Goal: Information Seeking & Learning: Learn about a topic

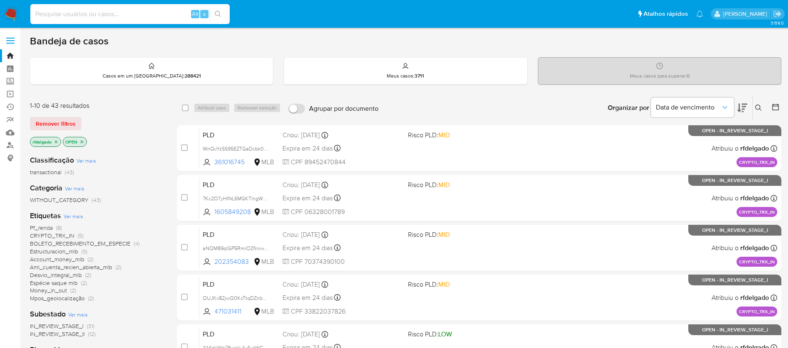
click at [152, 11] on input at bounding box center [129, 14] width 199 height 11
paste input "IqBC38dSMqNkYgZwlsL14mWp"
type input "IqBC38dSMqNkYgZwlsL14mWp"
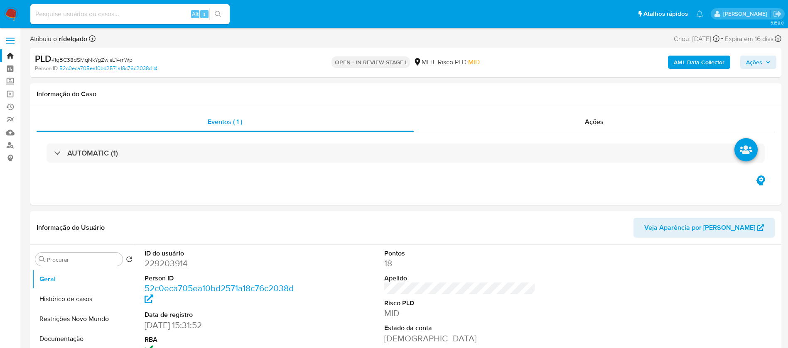
select select "10"
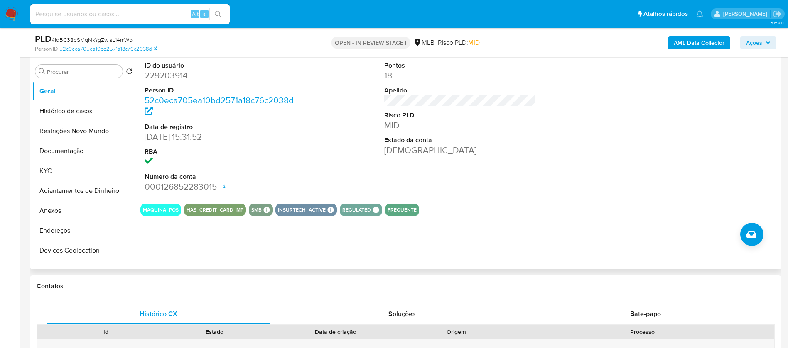
scroll to position [187, 0]
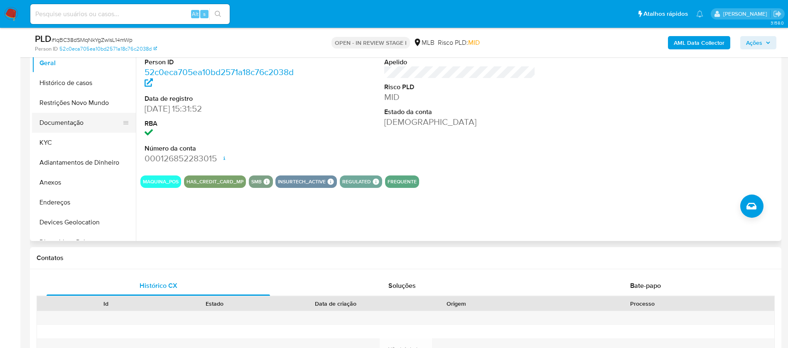
click at [64, 123] on button "Documentação" at bounding box center [80, 123] width 97 height 20
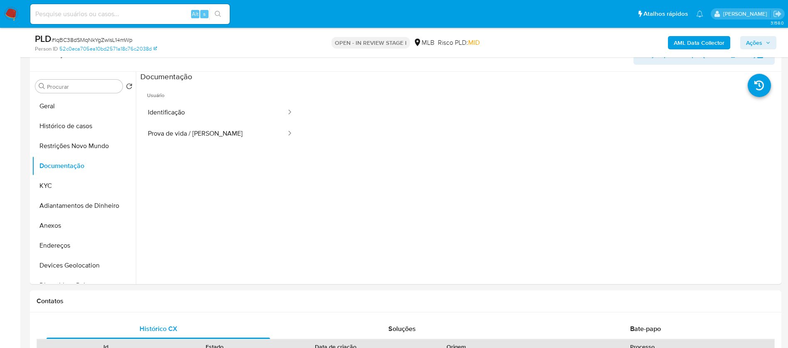
scroll to position [125, 0]
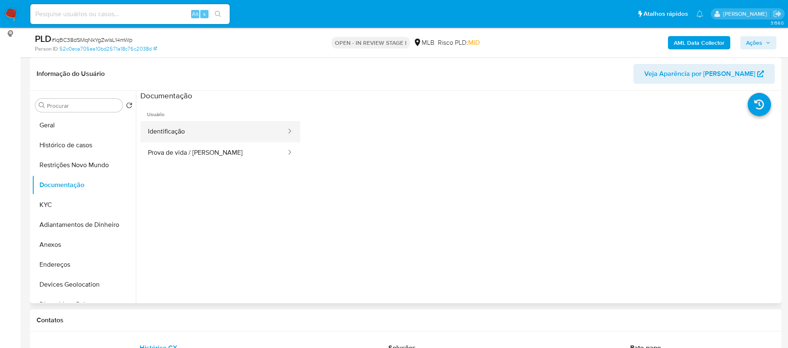
click at [198, 132] on button "Identificação" at bounding box center [213, 131] width 147 height 21
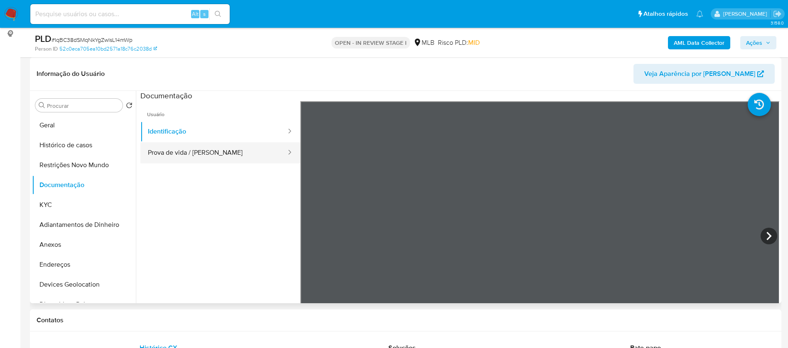
click at [212, 155] on button "Prova de vida / Selfie" at bounding box center [213, 152] width 147 height 21
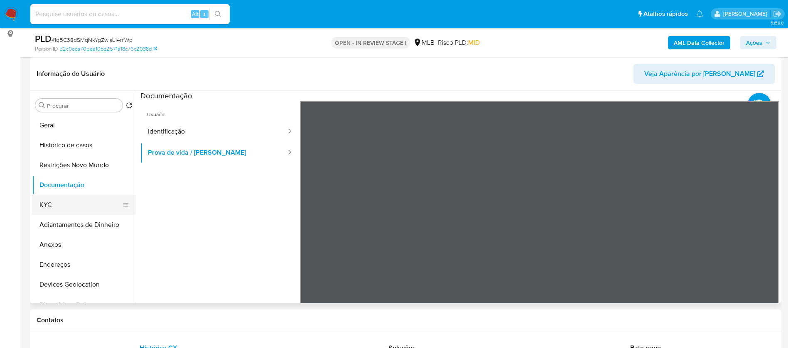
click at [70, 201] on button "KYC" at bounding box center [80, 205] width 97 height 20
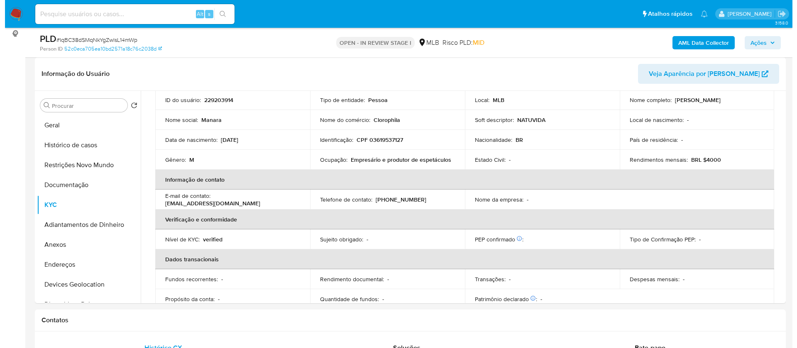
scroll to position [62, 0]
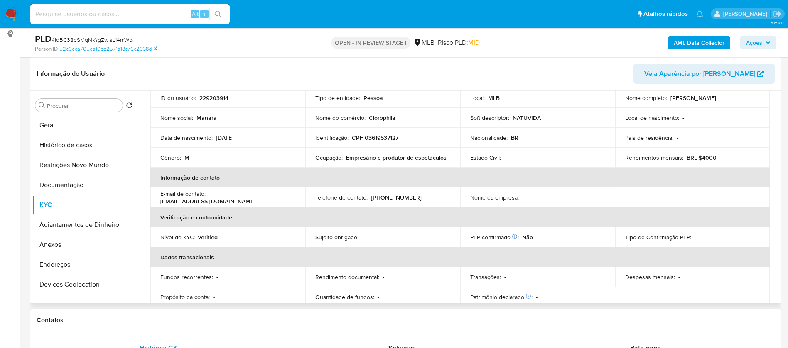
click at [434, 155] on p "Empresário e produtor de espetáculos" at bounding box center [396, 157] width 100 height 7
copy div "Ocupação : Empresário e produtor de espetáculos"
click at [699, 43] on b "AML Data Collector" at bounding box center [699, 42] width 51 height 13
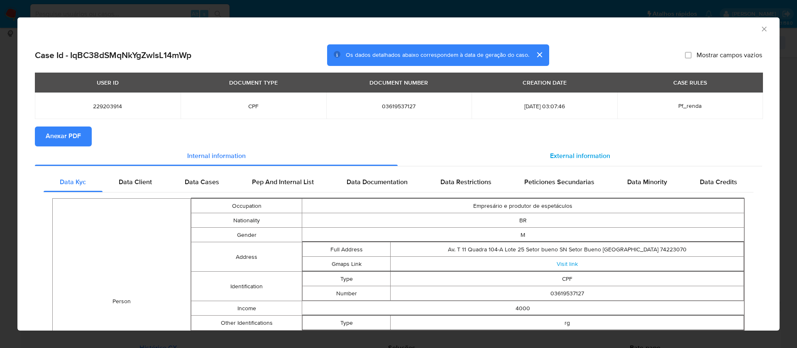
click at [571, 157] on span "External information" at bounding box center [580, 157] width 60 height 10
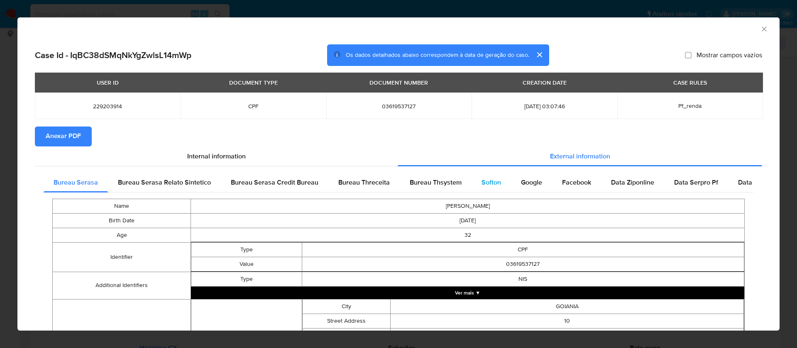
click at [482, 183] on span "Softon" at bounding box center [492, 183] width 20 height 10
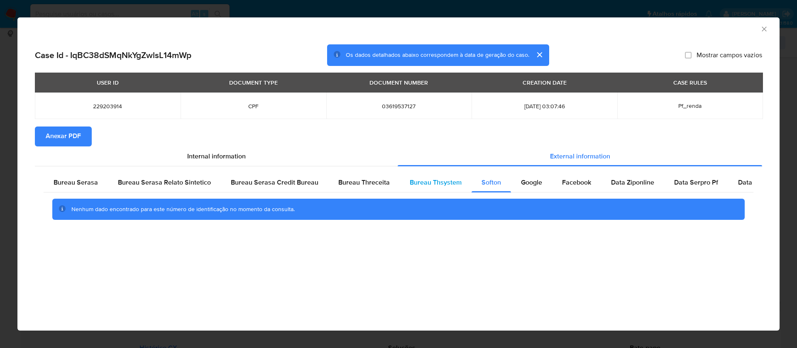
click at [448, 179] on span "Bureau Thsystem" at bounding box center [436, 183] width 52 height 10
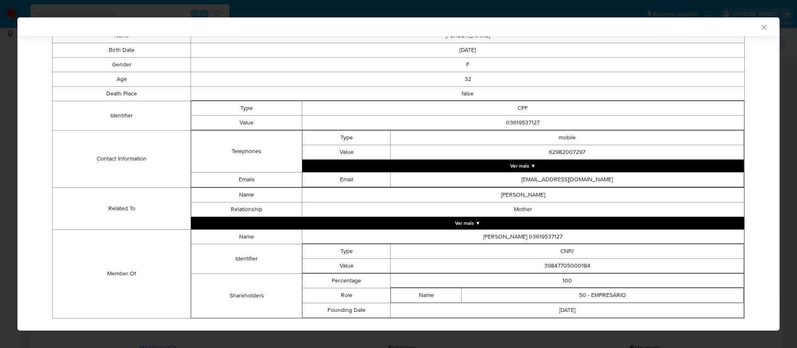
scroll to position [186, 0]
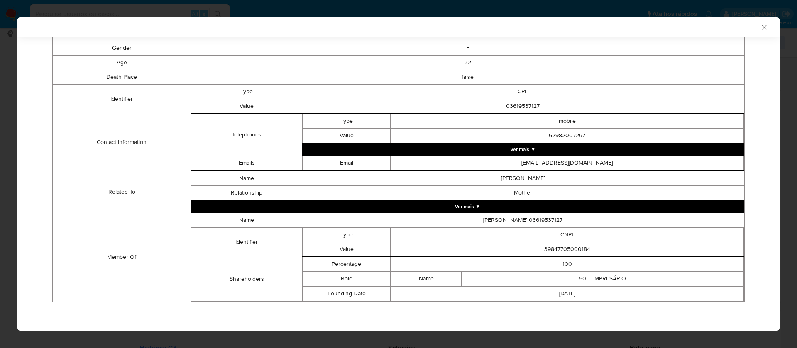
click at [570, 246] on td "39847705000184" at bounding box center [567, 249] width 353 height 15
copy td "39847705000184"
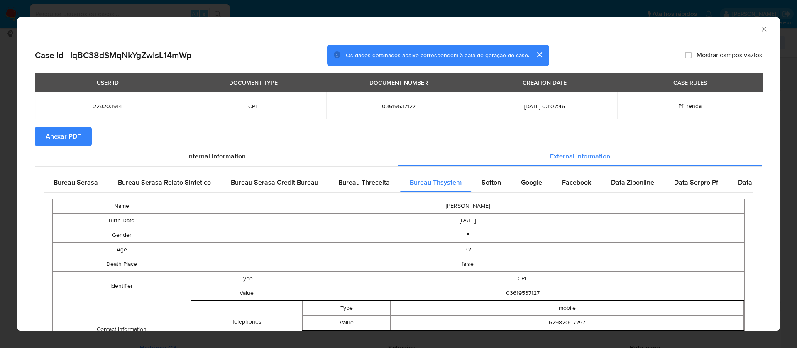
click at [54, 128] on span "Anexar PDF" at bounding box center [63, 136] width 35 height 18
click at [363, 184] on span "Bureau Threceita" at bounding box center [363, 183] width 51 height 10
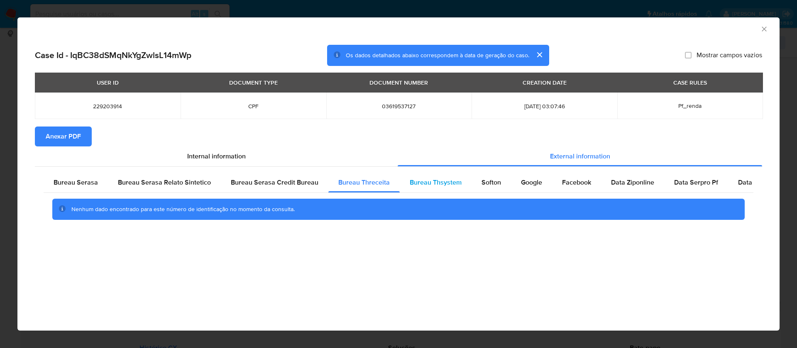
click at [423, 184] on span "Bureau Thsystem" at bounding box center [436, 183] width 52 height 10
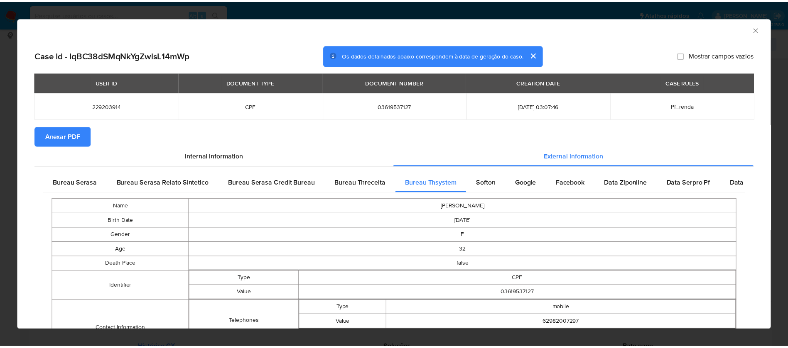
scroll to position [186, 0]
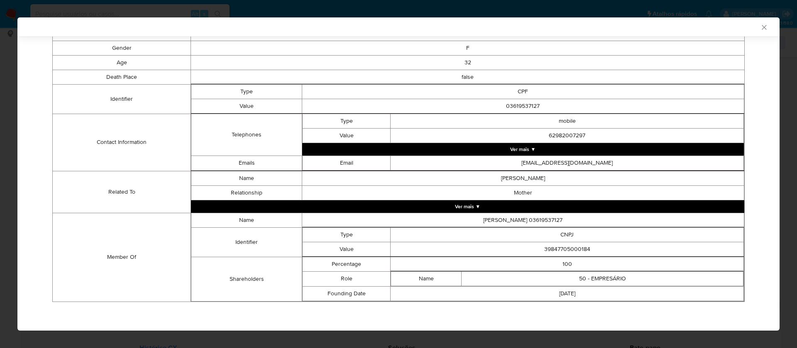
click at [762, 25] on icon "Fechar a janela" at bounding box center [764, 27] width 5 height 5
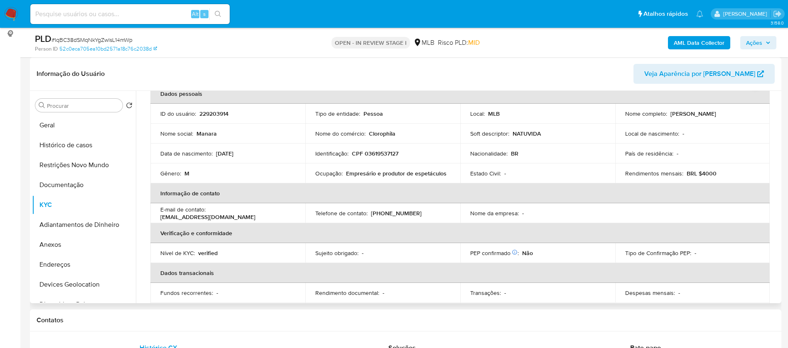
scroll to position [40, 0]
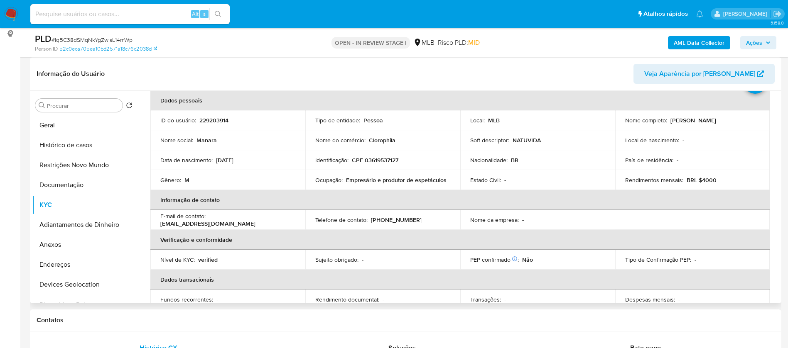
drag, startPoint x: 715, startPoint y: 98, endPoint x: 669, endPoint y: 121, distance: 51.1
click at [669, 121] on div "Nome completo : Manara Freitas Maia" at bounding box center [692, 120] width 135 height 7
copy p "Manara Freitas Maia"
click at [223, 118] on p "229203914" at bounding box center [213, 120] width 29 height 7
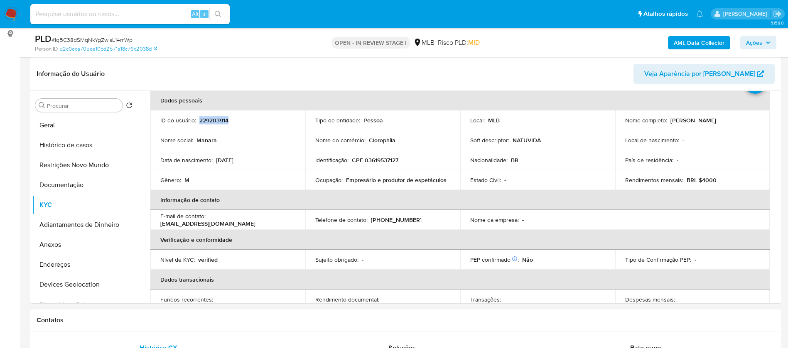
copy p "229203914"
click at [86, 124] on button "Geral" at bounding box center [80, 125] width 97 height 20
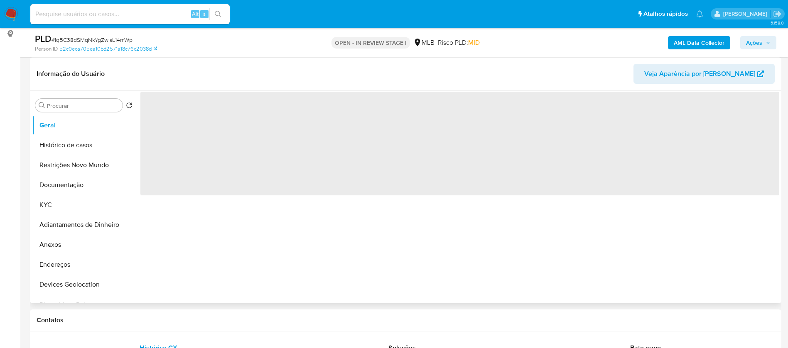
scroll to position [0, 0]
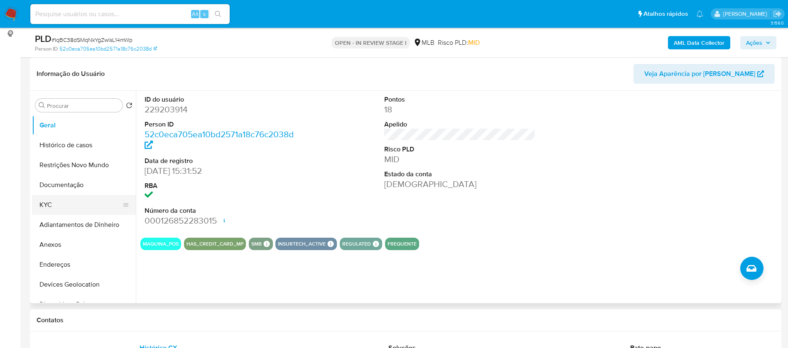
click at [80, 205] on button "KYC" at bounding box center [80, 205] width 97 height 20
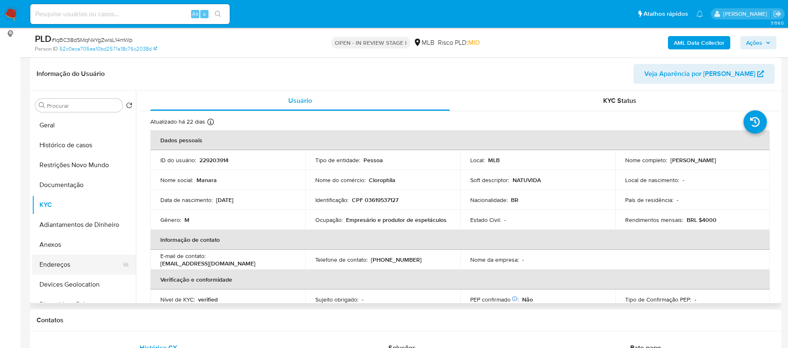
click at [46, 261] on button "Endereços" at bounding box center [80, 265] width 97 height 20
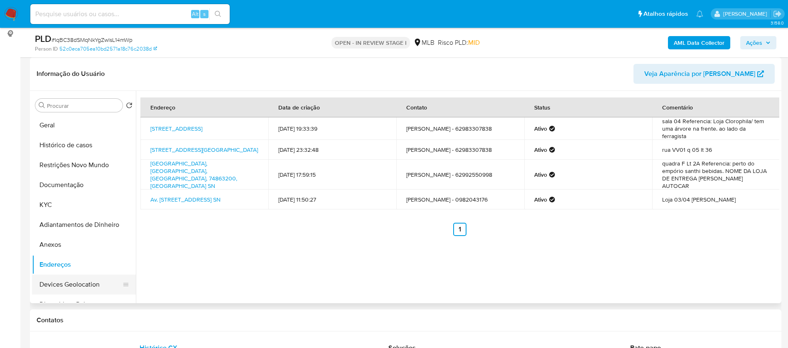
click at [66, 280] on button "Devices Geolocation" at bounding box center [80, 285] width 97 height 20
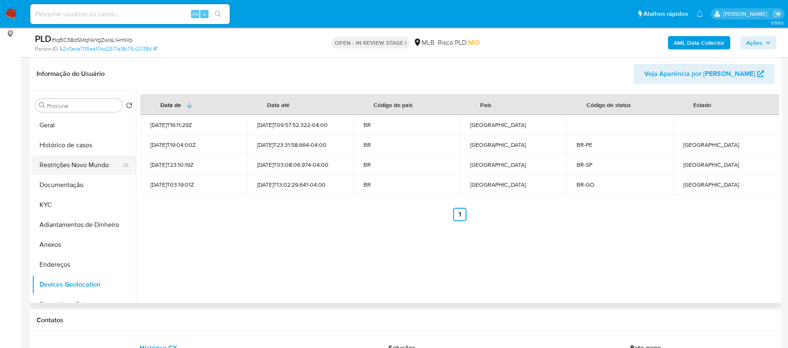
click at [96, 159] on button "Restrições Novo Mundo" at bounding box center [80, 165] width 97 height 20
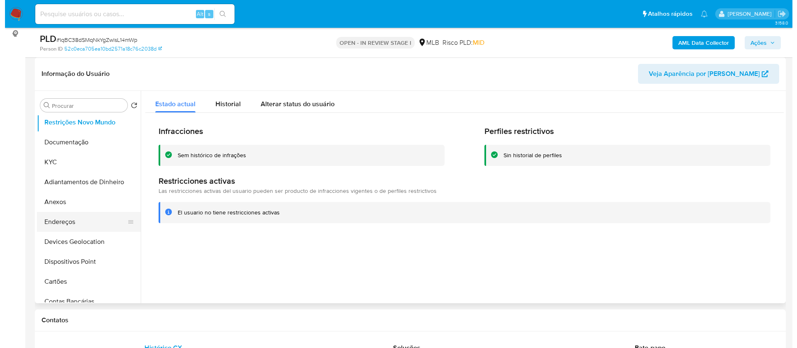
scroll to position [62, 0]
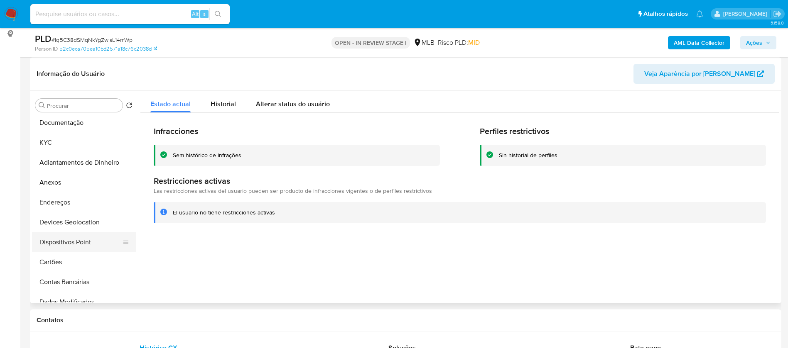
click at [89, 242] on button "Dispositivos Point" at bounding box center [80, 243] width 97 height 20
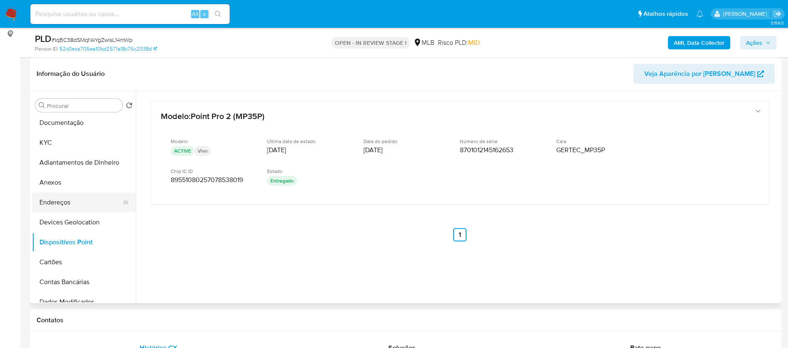
click at [73, 196] on button "Endereços" at bounding box center [80, 203] width 97 height 20
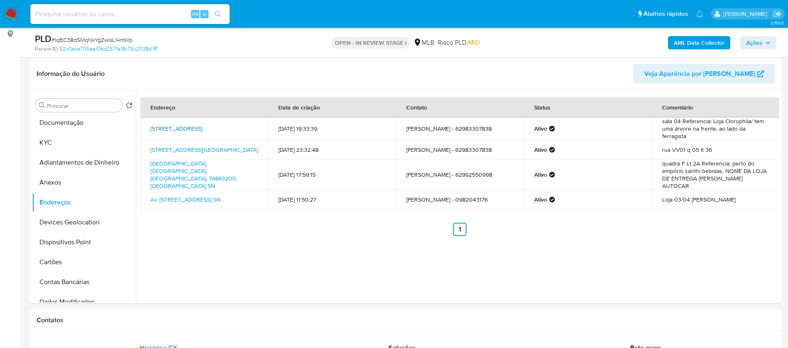
click at [202, 127] on link "Avenida Paranaíba 15, Goiânia, Goiás, 74020010, Brasil 15" at bounding box center [176, 129] width 52 height 8
click at [81, 184] on button "Anexos" at bounding box center [80, 183] width 97 height 20
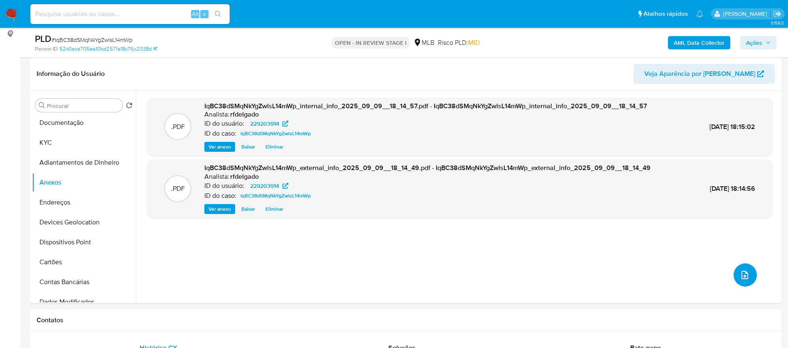
click at [740, 270] on span "upload-file" at bounding box center [745, 275] width 10 height 10
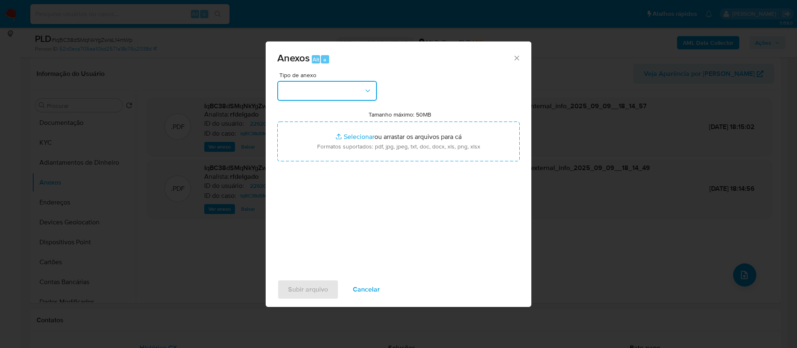
click at [363, 93] on button "button" at bounding box center [327, 91] width 100 height 20
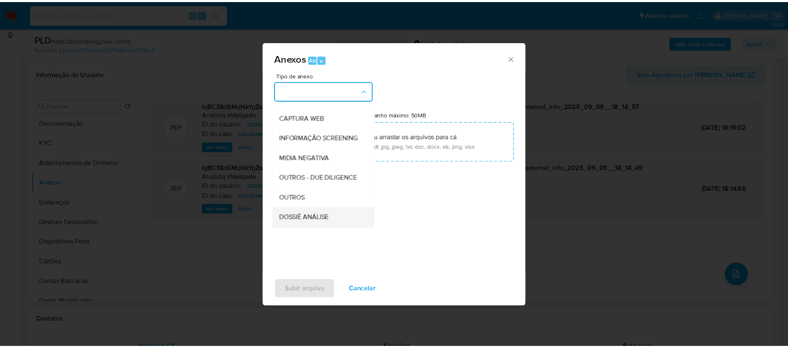
scroll to position [125, 0]
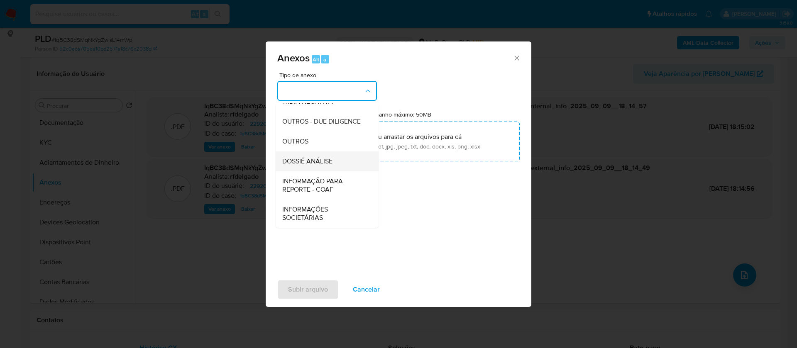
click at [329, 162] on span "DOSSIÊ ANÁLISE" at bounding box center [307, 161] width 50 height 8
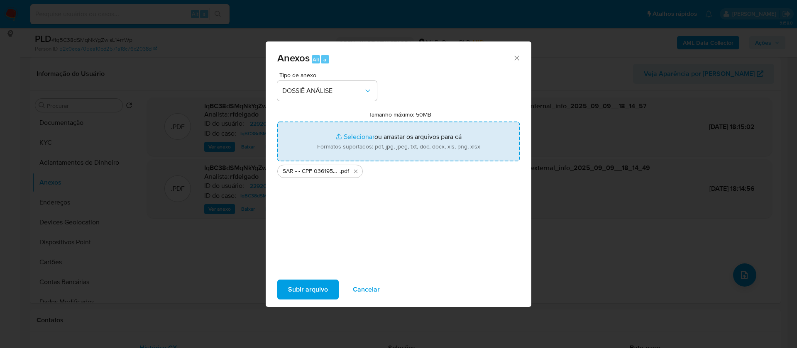
type input "C:\fakepath\Mulan 229203914_2025_09_09_15_06_38.xlsx"
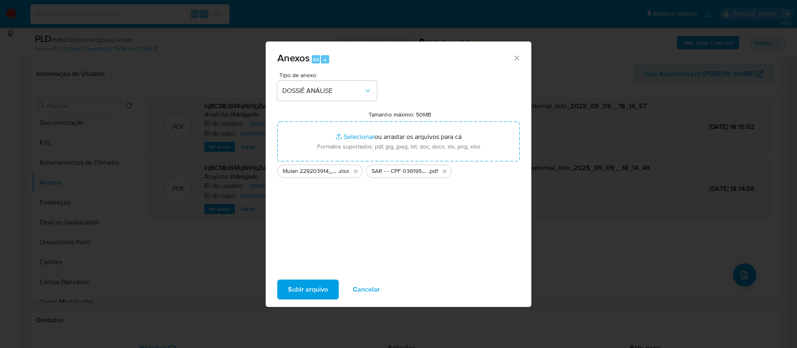
click at [327, 289] on span "Subir arquivo" at bounding box center [308, 290] width 40 height 18
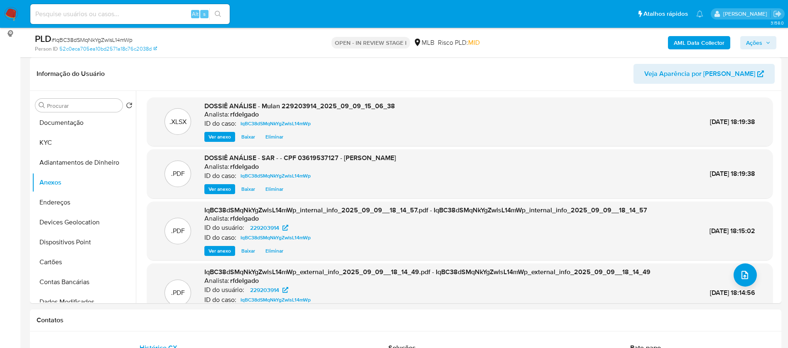
click at [753, 44] on span "Ações" at bounding box center [754, 42] width 16 height 13
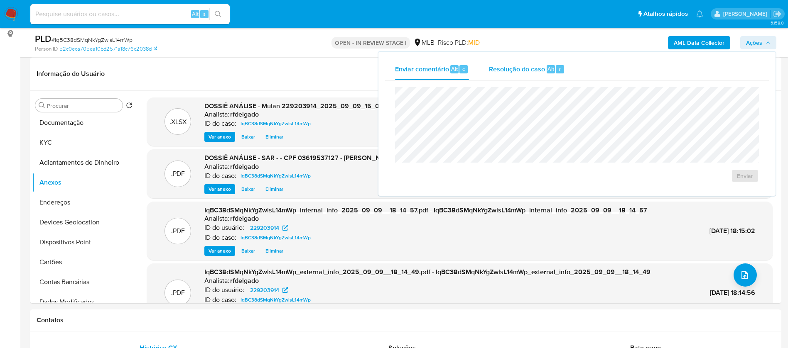
click at [545, 71] on div "Resolução do caso Alt r" at bounding box center [527, 70] width 76 height 22
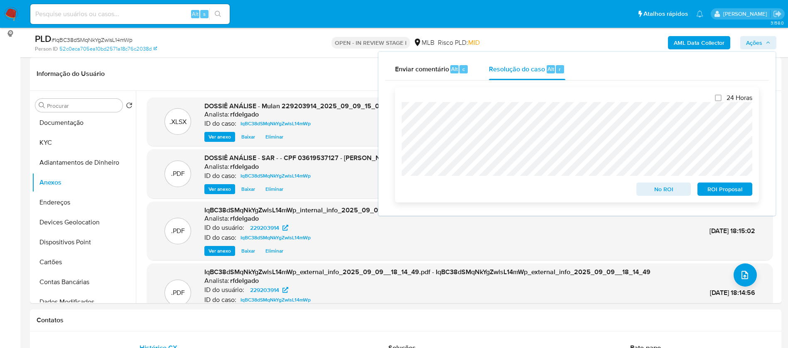
click at [741, 193] on span "ROI Proposal" at bounding box center [724, 190] width 43 height 12
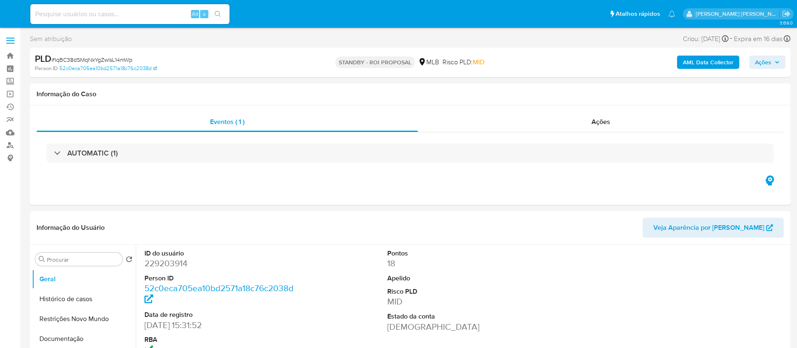
select select "10"
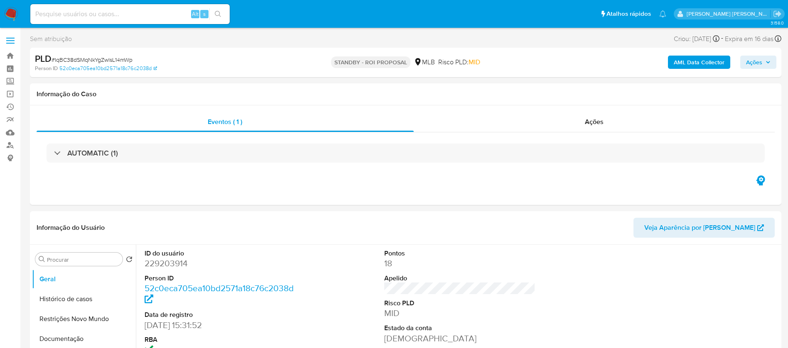
click at [93, 16] on input at bounding box center [129, 14] width 199 height 11
paste input "1945843930"
type input "1945843930"
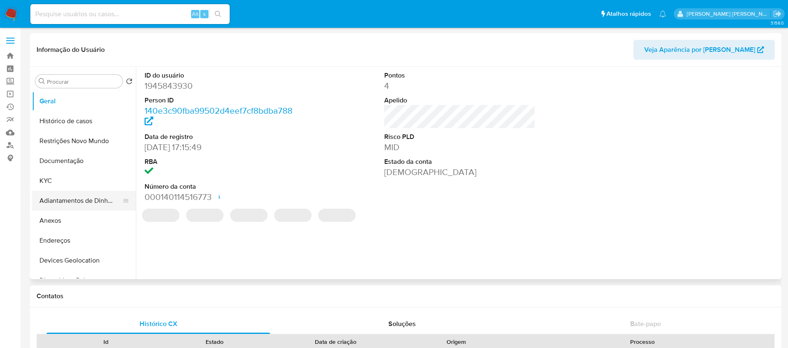
select select "10"
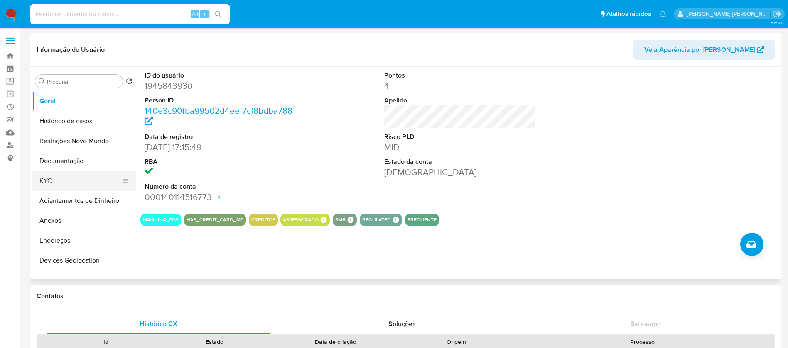
click at [71, 178] on button "KYC" at bounding box center [80, 181] width 97 height 20
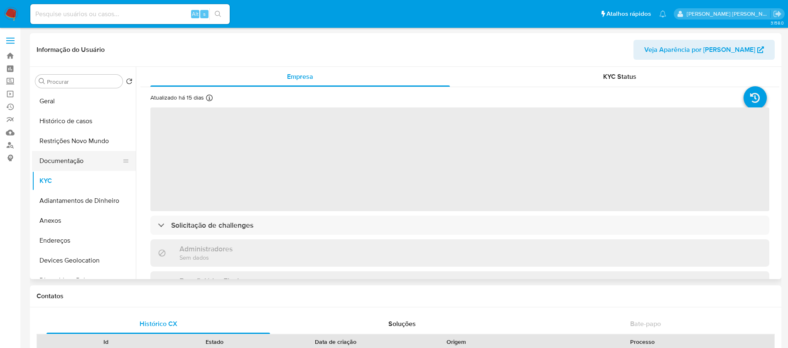
click at [89, 156] on button "Documentação" at bounding box center [80, 161] width 97 height 20
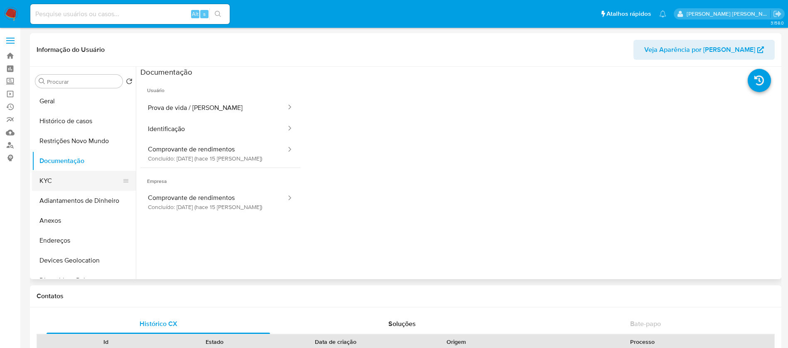
click at [58, 181] on button "KYC" at bounding box center [80, 181] width 97 height 20
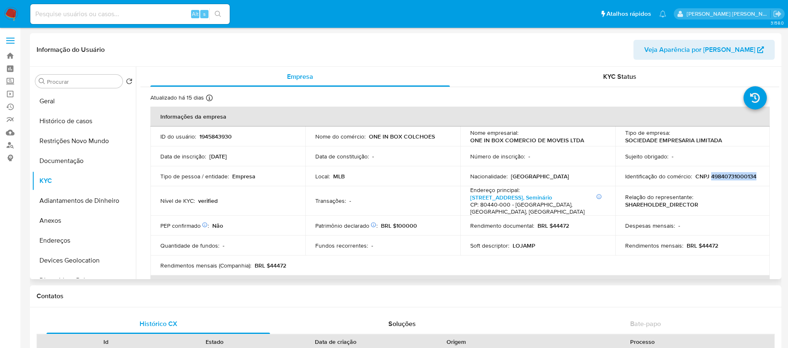
drag, startPoint x: 684, startPoint y: 180, endPoint x: 639, endPoint y: 179, distance: 45.7
click at [639, 179] on div "Identificação do comércio : CNPJ 49840731000134" at bounding box center [692, 176] width 135 height 7
copy p "49840731000134"
click at [10, 14] on img at bounding box center [11, 14] width 14 height 14
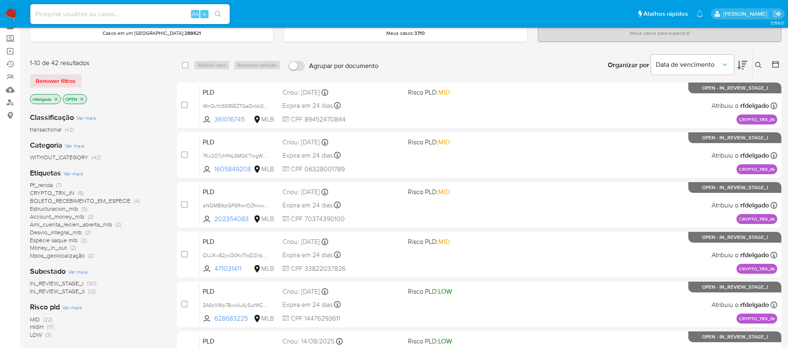
scroll to position [62, 0]
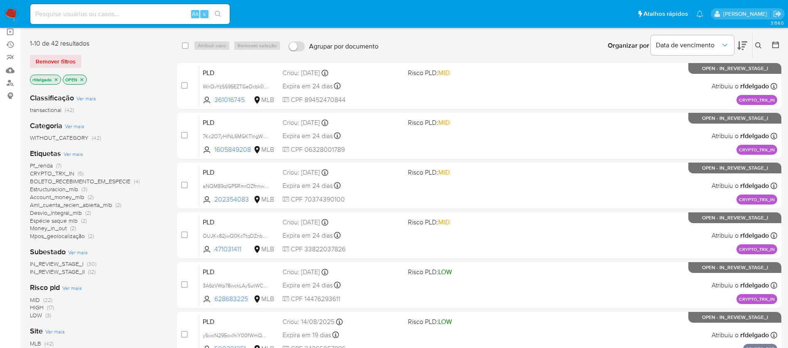
click at [50, 166] on span "Pf_renda" at bounding box center [41, 166] width 23 height 8
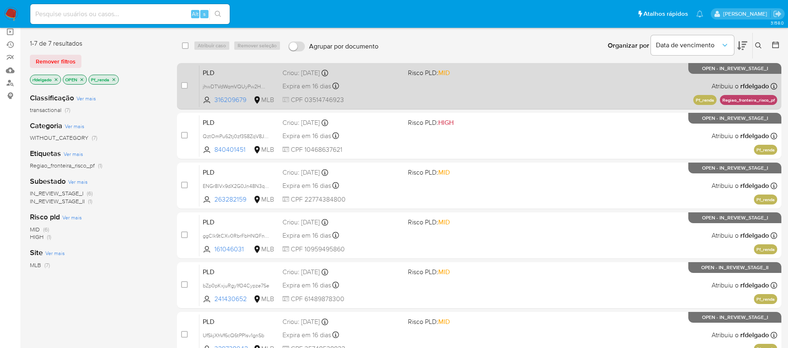
click at [387, 98] on span "CPF 03514746923" at bounding box center [341, 100] width 119 height 9
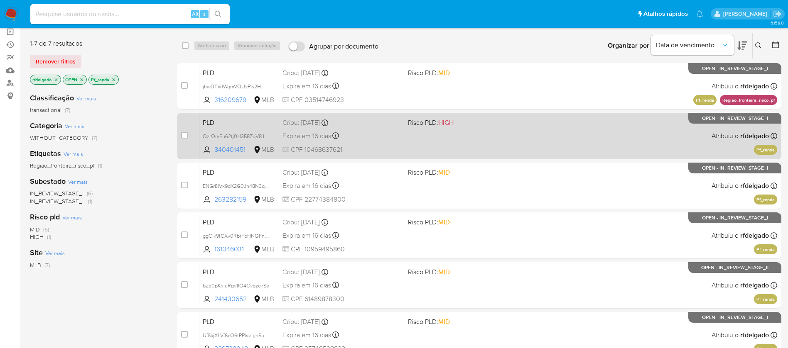
click at [370, 128] on div "PLD QztOmPu62tj0zf358ZqV8J2Y 840401451 MLB Risco PLD: HIGH Criou: 12/08/2025 Cr…" at bounding box center [488, 136] width 578 height 42
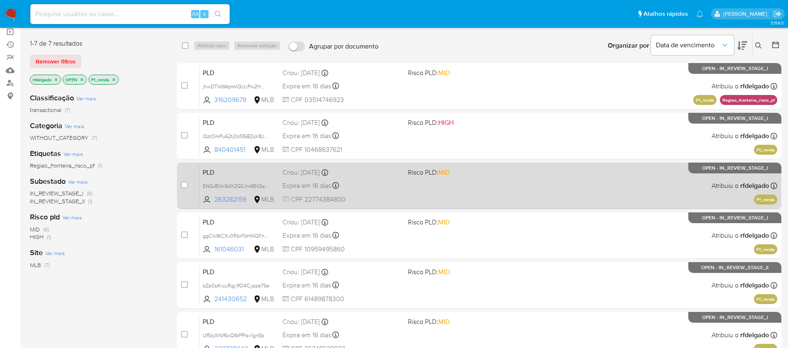
click at [425, 192] on div "PLD ENGr8lVx9dX2G0Jn48N3q8pW 263282159 MLB Risco PLD: MID Criou: 12/08/2025 Cri…" at bounding box center [488, 186] width 578 height 42
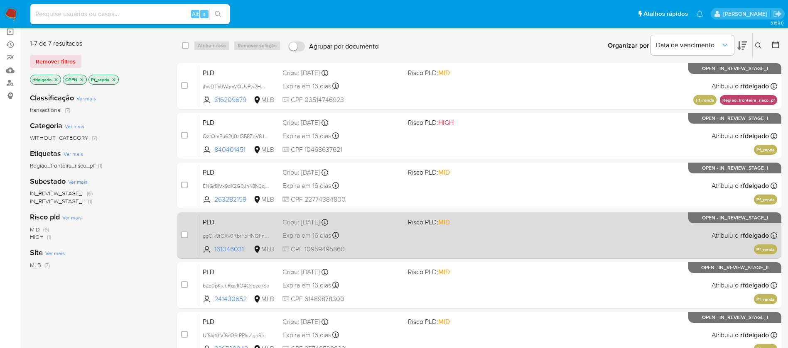
click at [389, 233] on div "Expira em 16 dias Expira em 26/09/2025 00:06:15" at bounding box center [341, 235] width 119 height 11
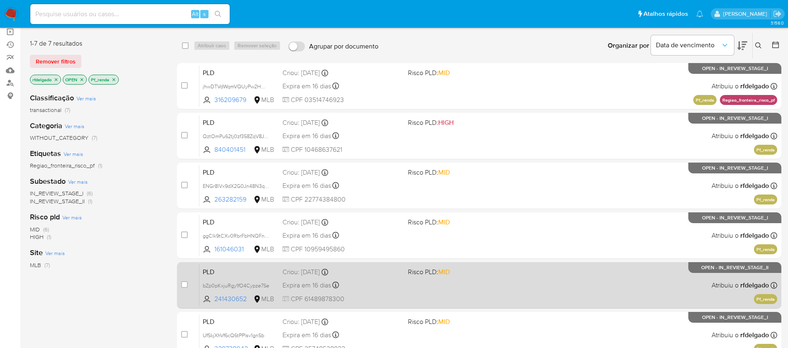
click at [387, 291] on div "Expira em 16 dias Expira em 26/09/2025 00:05:38" at bounding box center [341, 285] width 119 height 11
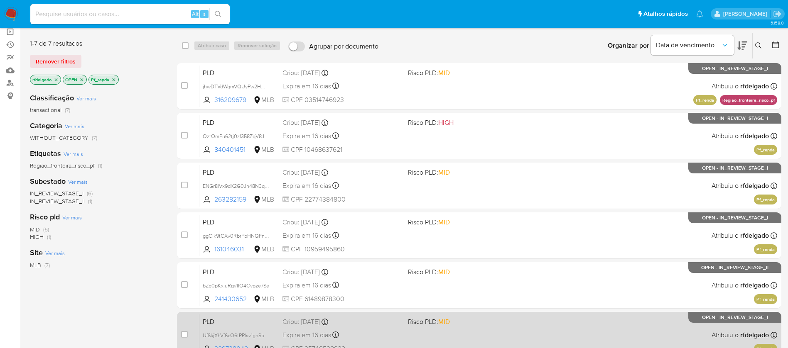
click at [397, 322] on div "Criou: 12/08/2025 Criou: 12/08/2025 00:05:19" at bounding box center [341, 322] width 119 height 9
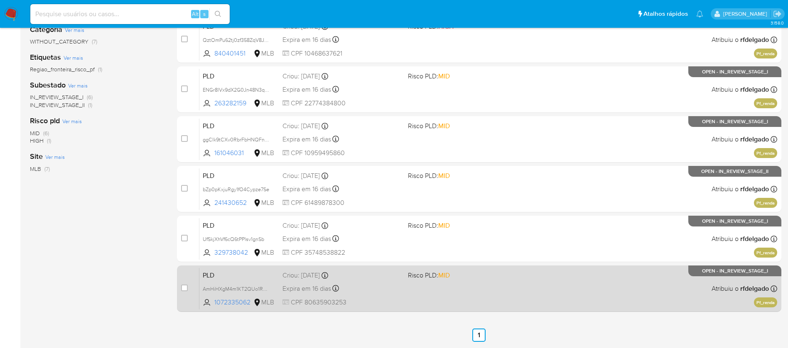
scroll to position [187, 0]
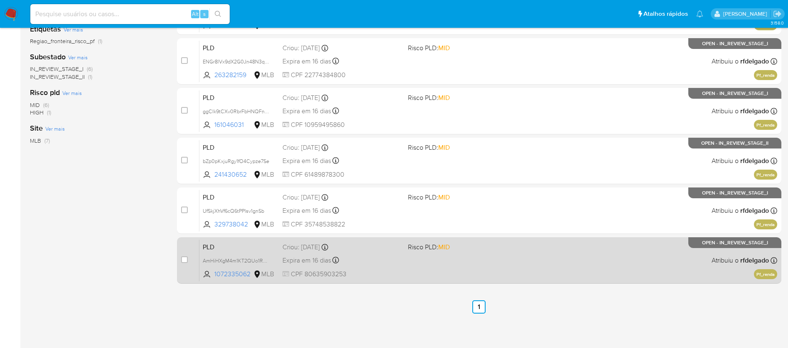
click at [415, 254] on div "PLD AmHiHXgM4m1KT2QUo1RzCX1g 1072335062 MLB Risco PLD: MID Criou: 12/08/2025 Cr…" at bounding box center [488, 261] width 578 height 42
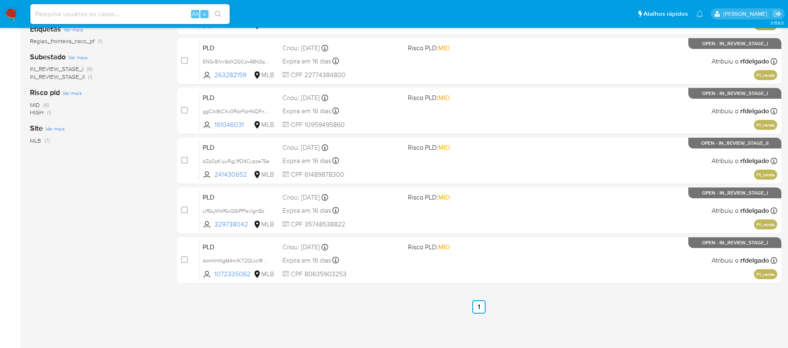
scroll to position [0, 0]
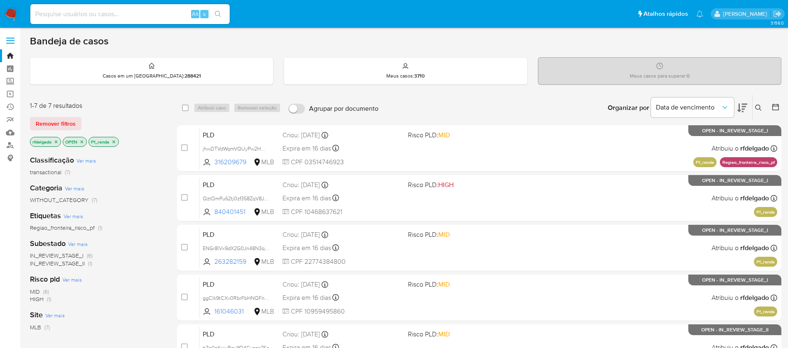
click at [115, 140] on icon "close-filter" at bounding box center [113, 142] width 5 height 5
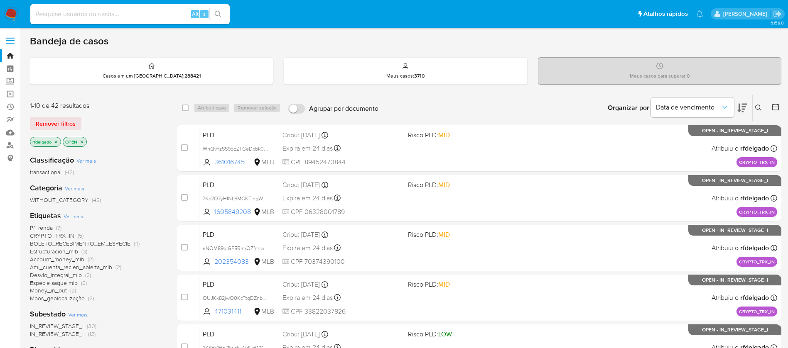
click at [59, 289] on span "Money_in_out" at bounding box center [48, 291] width 37 height 8
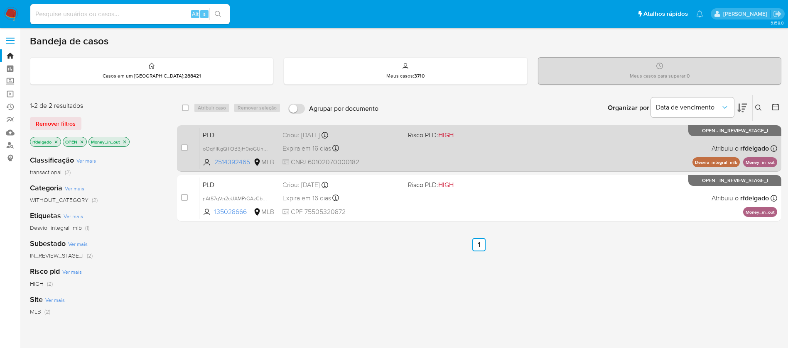
click at [431, 147] on div "PLD oOqYIKgQTOB3jH0ioGUnsAaS 2514392465 MLB Risco PLD: HIGH Criou: 12/08/2025 C…" at bounding box center [488, 148] width 578 height 42
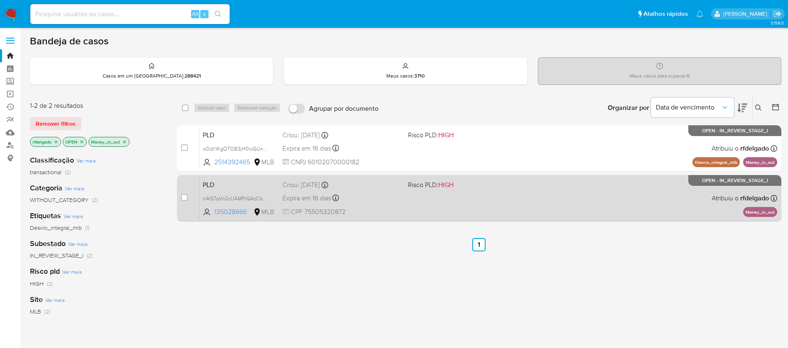
click at [463, 206] on div "PLD nAtS7qVn2cUAMPrGAzCbhqaT 135028666 MLB Risco PLD: HIGH Criou: 12/08/2025 Cr…" at bounding box center [488, 198] width 578 height 42
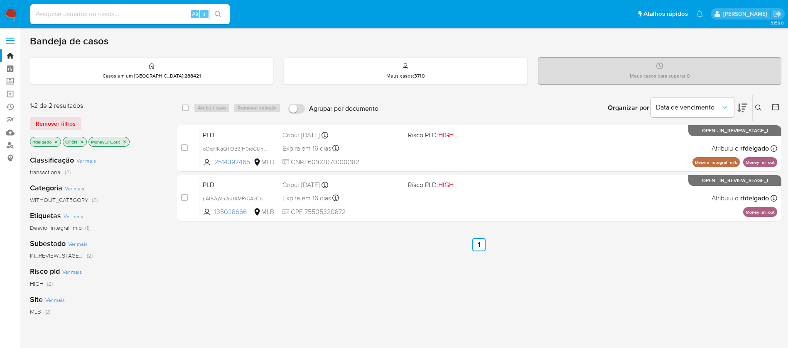
click at [126, 145] on p "Money_in_out" at bounding box center [109, 141] width 40 height 9
click at [127, 141] on icon "close-filter" at bounding box center [124, 142] width 5 height 5
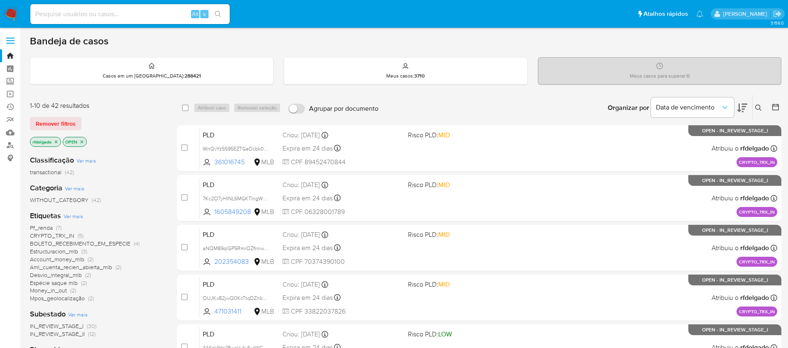
scroll to position [62, 0]
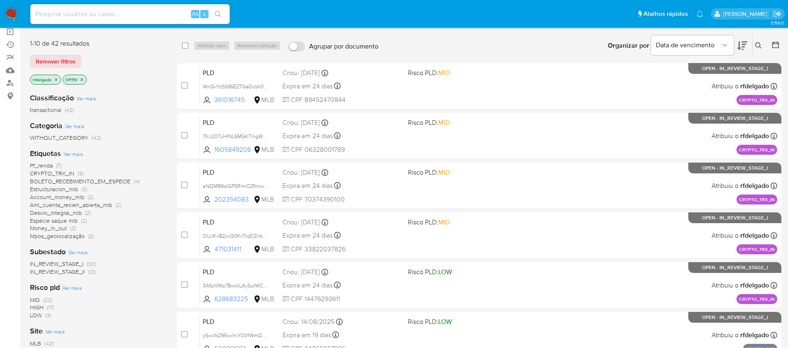
click at [72, 221] on span "Espécie saque mlb" at bounding box center [54, 221] width 48 height 8
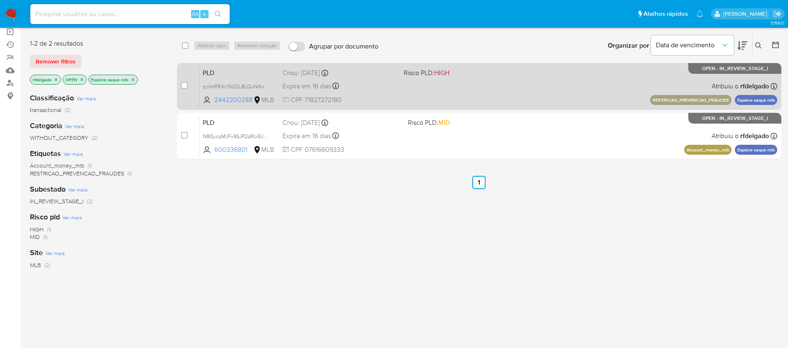
click at [401, 93] on div "PLD zyilmRRXir152OL8LQuNIfvr 2442200288 MLB Risco PLD: HIGH Criou: 12/08/2025 C…" at bounding box center [488, 86] width 578 height 42
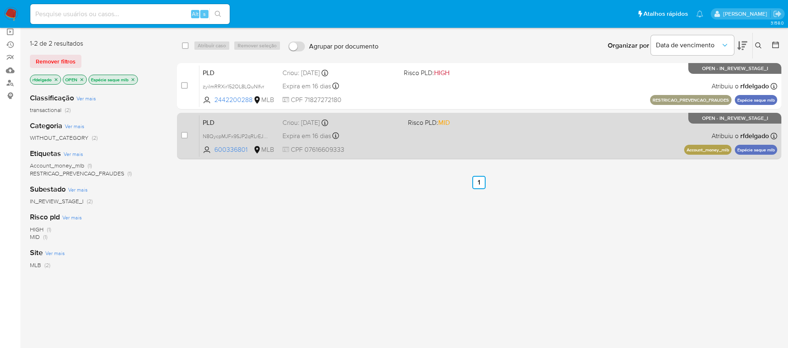
click at [437, 141] on div "PLD N8QycpMJFx9SJP2qRLrEJxU6 600336801 MLB Risco PLD: MID Criou: 12/08/2025 Cri…" at bounding box center [488, 136] width 578 height 42
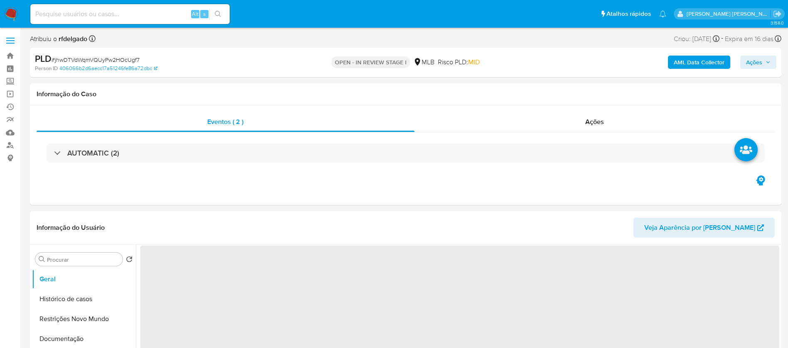
select select "10"
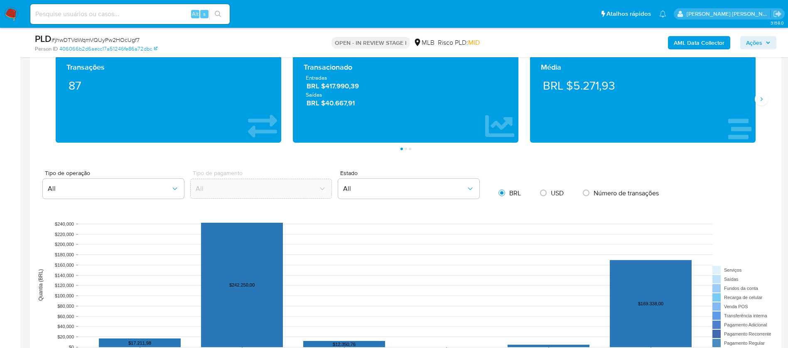
scroll to position [685, 0]
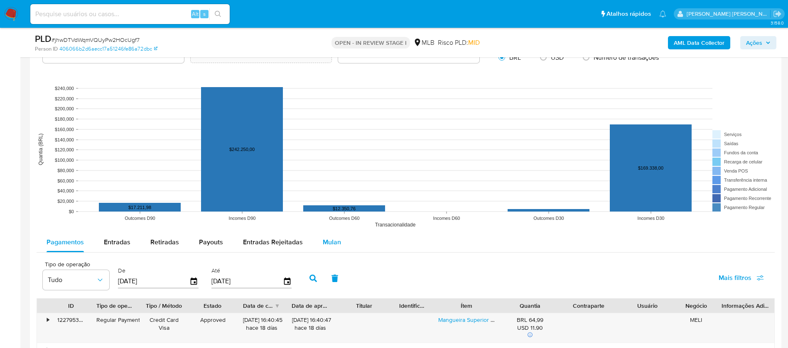
click at [328, 241] on span "Mulan" at bounding box center [332, 243] width 18 height 10
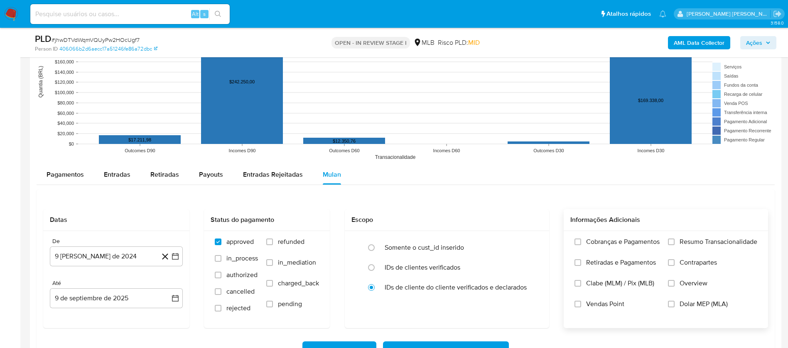
scroll to position [810, 0]
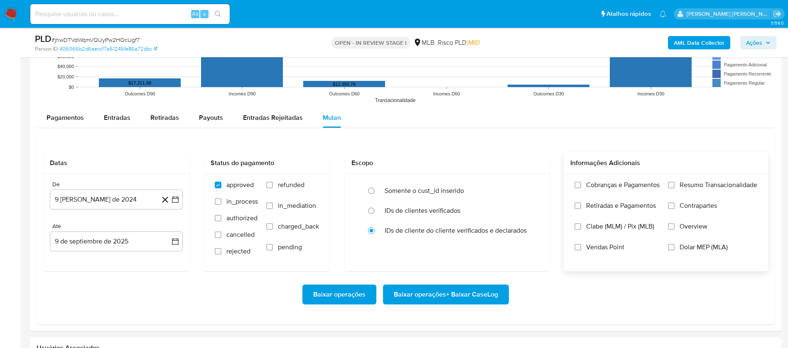
click at [713, 188] on span "Resumo Transacionalidade" at bounding box center [718, 185] width 78 height 8
click at [674, 188] on input "Resumo Transacionalidade" at bounding box center [671, 185] width 7 height 7
click at [600, 248] on span "Vendas Point" at bounding box center [605, 247] width 38 height 8
click at [581, 248] on input "Vendas Point" at bounding box center [577, 247] width 7 height 7
click at [98, 206] on button "9 [PERSON_NAME] de 2024" at bounding box center [116, 200] width 133 height 20
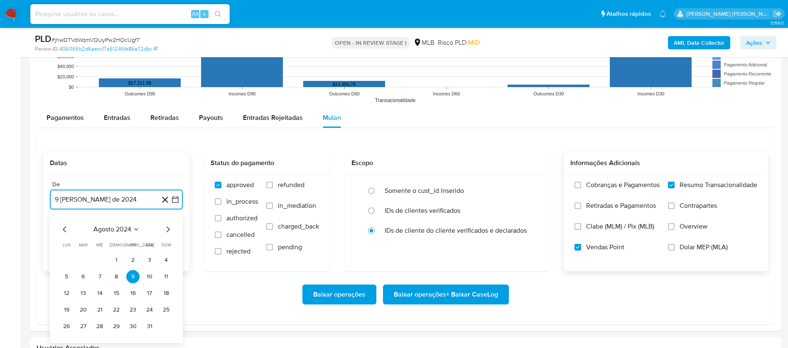
click at [129, 230] on span "agosto 2024" at bounding box center [112, 229] width 38 height 8
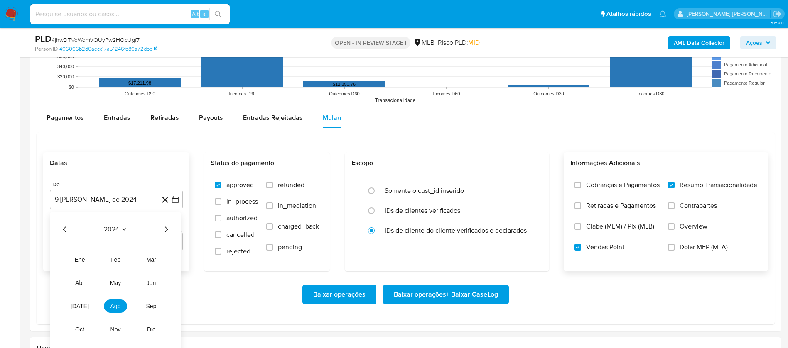
click at [167, 229] on icon "Año siguiente" at bounding box center [166, 230] width 10 height 10
click at [86, 306] on button "[DATE]" at bounding box center [79, 306] width 23 height 13
click at [88, 259] on button "1" at bounding box center [82, 260] width 13 height 13
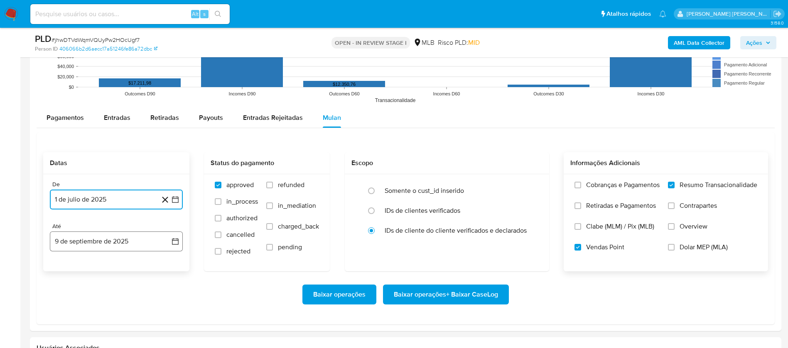
click at [125, 245] on button "9 de septiembre de 2025" at bounding box center [116, 242] width 133 height 20
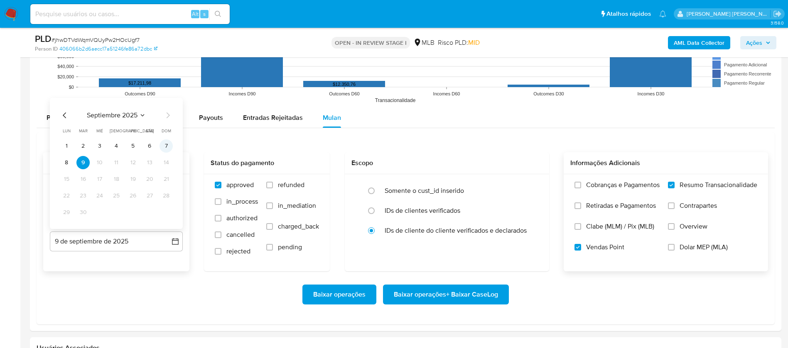
click at [164, 148] on button "7" at bounding box center [165, 146] width 13 height 13
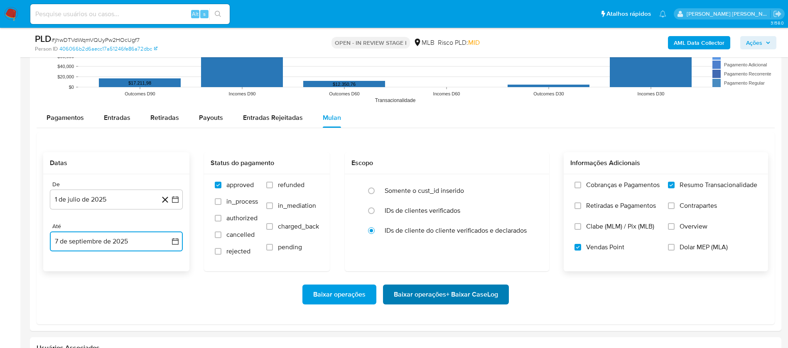
click at [472, 290] on span "Baixar operações + Baixar CaseLog" at bounding box center [446, 295] width 104 height 18
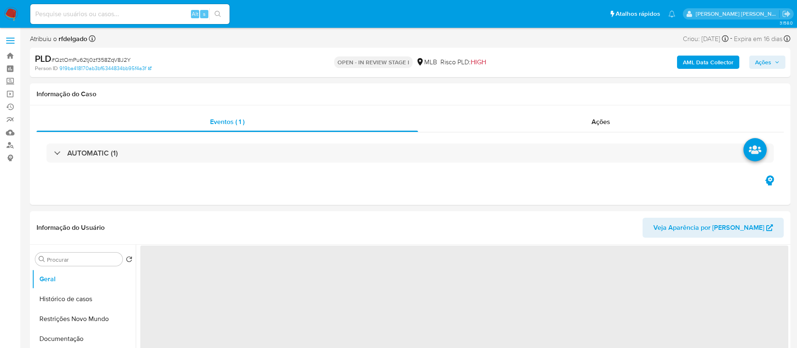
select select "10"
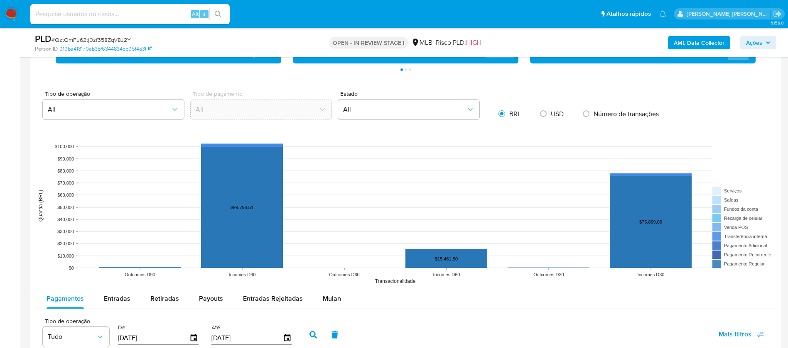
scroll to position [623, 0]
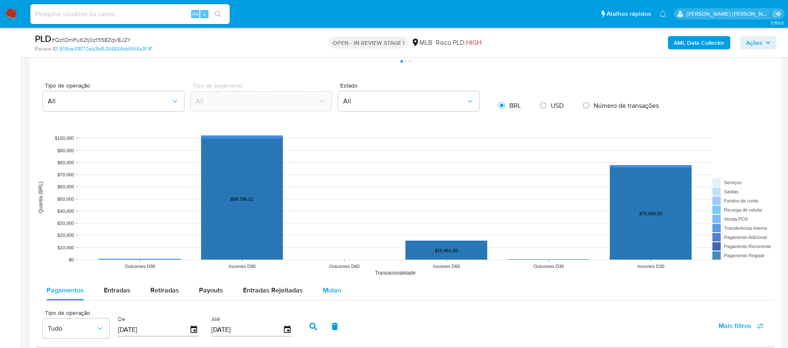
click at [337, 290] on span "Mulan" at bounding box center [332, 291] width 18 height 10
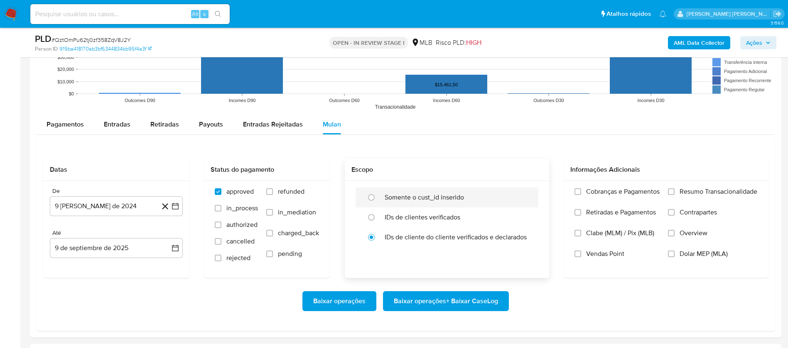
scroll to position [810, 0]
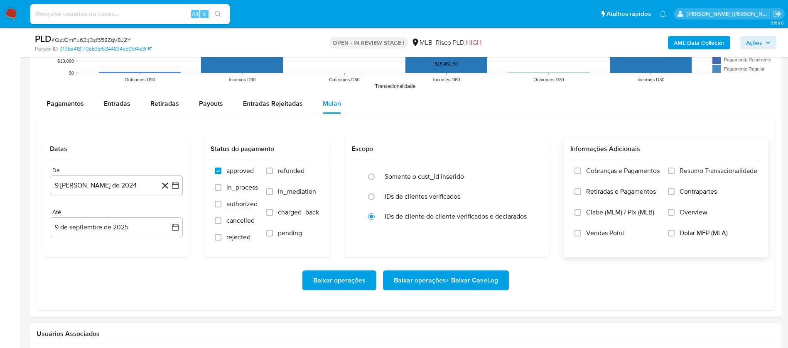
click at [697, 167] on span "Resumo Transacionalidade" at bounding box center [718, 171] width 78 height 8
click at [674, 168] on input "Resumo Transacionalidade" at bounding box center [671, 171] width 7 height 7
click at [608, 233] on span "Vendas Point" at bounding box center [605, 233] width 38 height 8
click at [581, 233] on input "Vendas Point" at bounding box center [577, 233] width 7 height 7
click at [111, 186] on button "9 [PERSON_NAME] de 2024" at bounding box center [116, 186] width 133 height 20
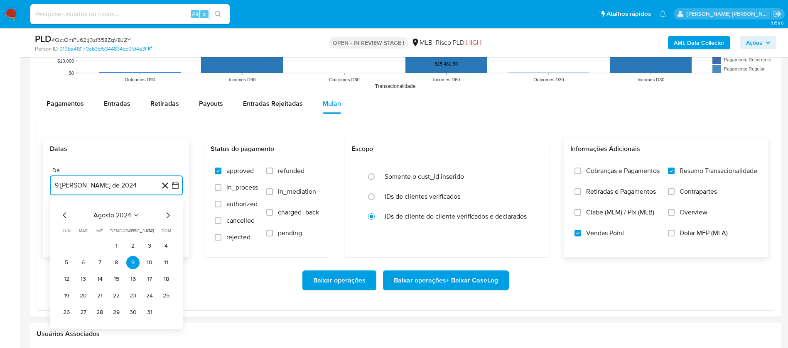
click at [122, 215] on span "agosto 2024" at bounding box center [112, 215] width 38 height 8
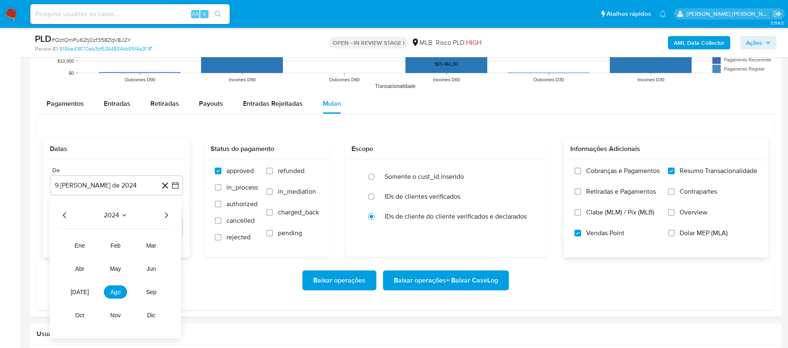
click at [159, 214] on div "2024" at bounding box center [115, 216] width 111 height 10
drag, startPoint x: 173, startPoint y: 217, endPoint x: 165, endPoint y: 216, distance: 8.5
click at [172, 217] on div "2024 2024 ene feb mar abr may jun [DATE] ago sep oct nov dic" at bounding box center [115, 268] width 131 height 141
click at [164, 213] on icon "Año siguiente" at bounding box center [166, 216] width 10 height 10
click at [81, 292] on span "[DATE]" at bounding box center [80, 292] width 18 height 7
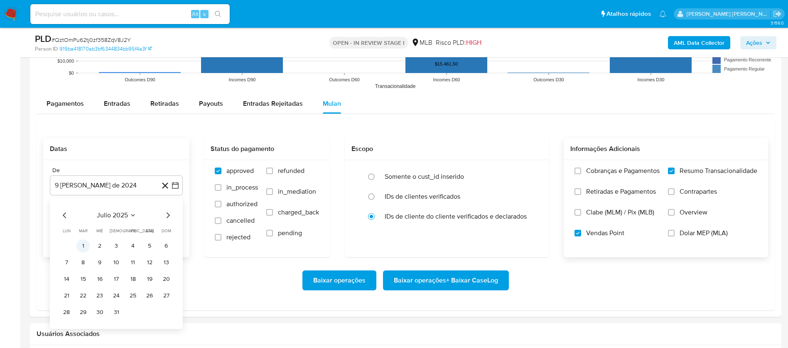
click at [84, 243] on button "1" at bounding box center [82, 246] width 13 height 13
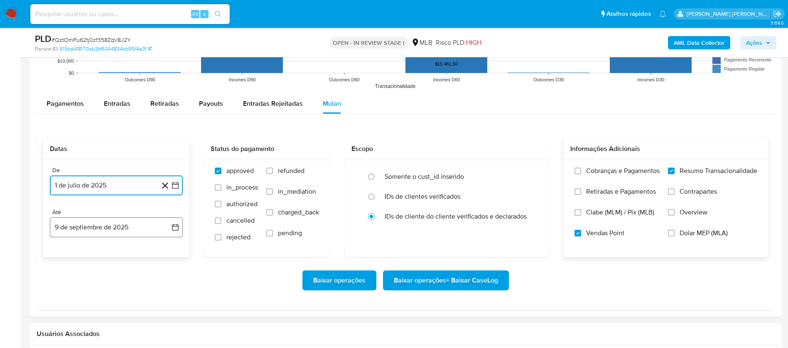
click at [113, 233] on button "9 de septiembre de 2025" at bounding box center [116, 228] width 133 height 20
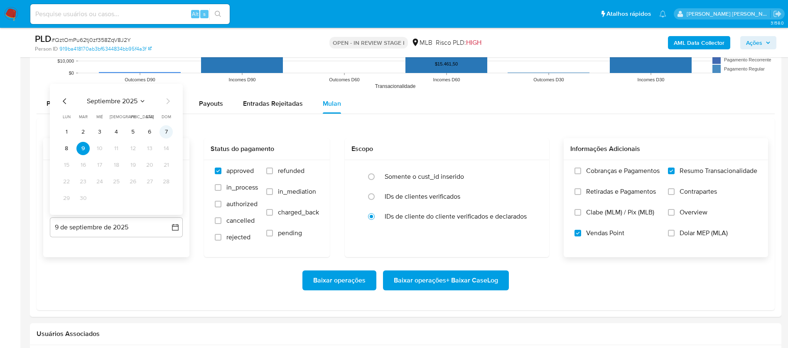
click at [167, 132] on button "7" at bounding box center [165, 131] width 13 height 13
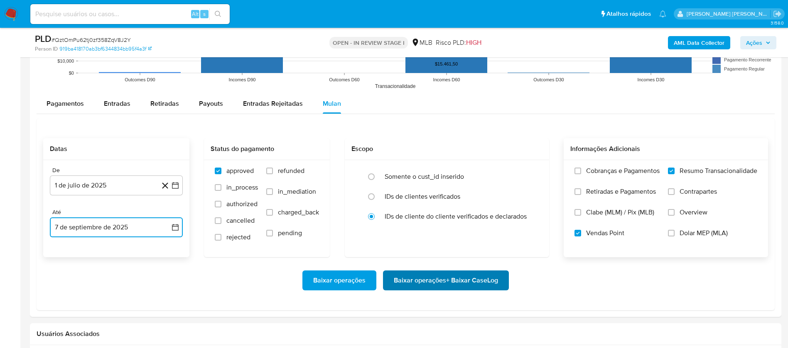
click at [450, 284] on span "Baixar operações + Baixar CaseLog" at bounding box center [446, 281] width 104 height 18
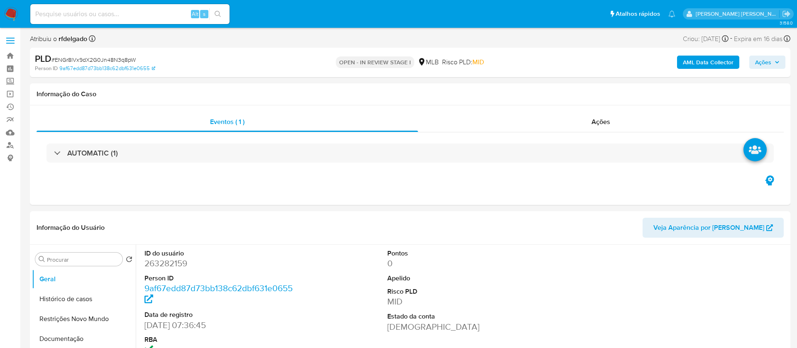
select select "10"
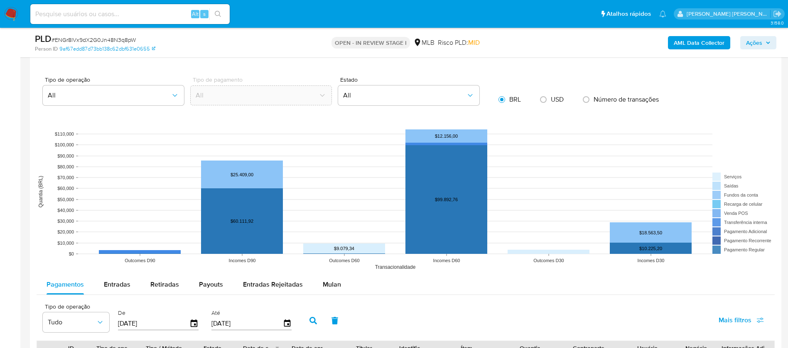
scroll to position [810, 0]
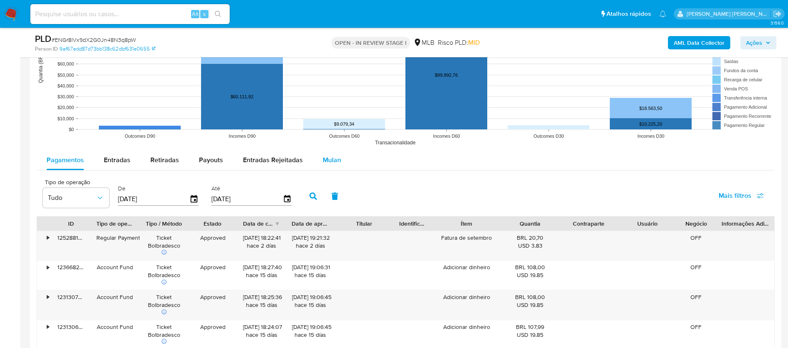
click at [327, 159] on span "Mulan" at bounding box center [332, 160] width 18 height 10
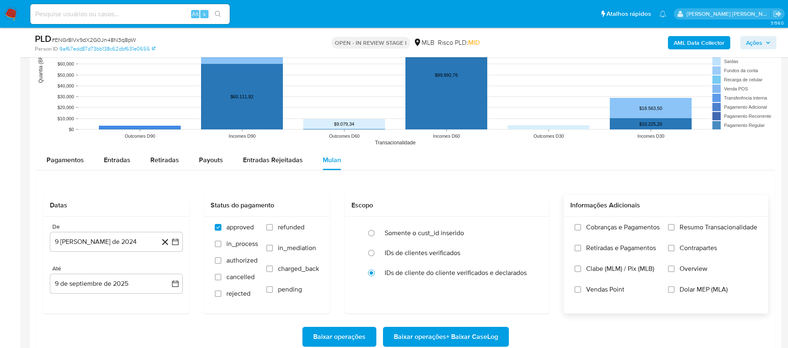
click at [707, 225] on span "Resumo Transacionalidade" at bounding box center [718, 227] width 78 height 8
click at [674, 225] on input "Resumo Transacionalidade" at bounding box center [671, 227] width 7 height 7
click at [608, 292] on span "Vendas Point" at bounding box center [605, 290] width 38 height 8
click at [581, 292] on input "Vendas Point" at bounding box center [577, 290] width 7 height 7
click at [110, 240] on button "[DATE]" at bounding box center [116, 242] width 133 height 20
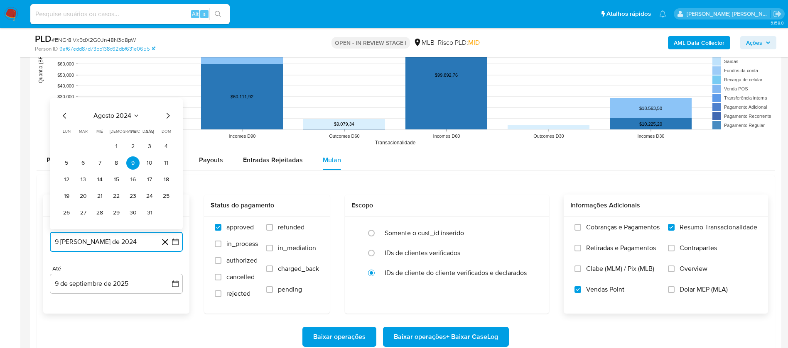
click at [123, 116] on span "agosto 2024" at bounding box center [112, 116] width 38 height 8
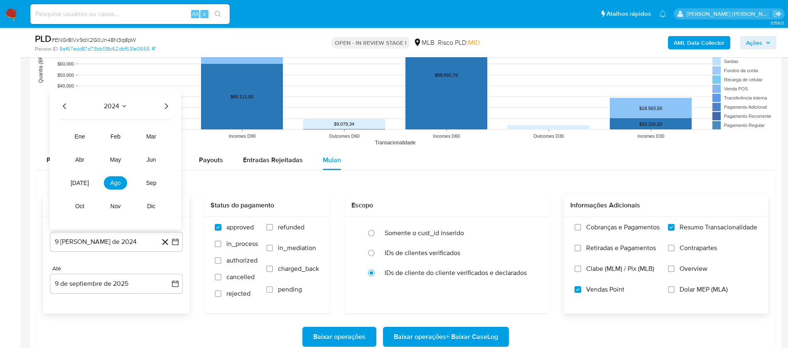
click at [164, 107] on icon "Año siguiente" at bounding box center [166, 106] width 10 height 10
click at [80, 183] on span "[DATE]" at bounding box center [80, 183] width 18 height 7
click at [84, 147] on button "1" at bounding box center [82, 146] width 13 height 13
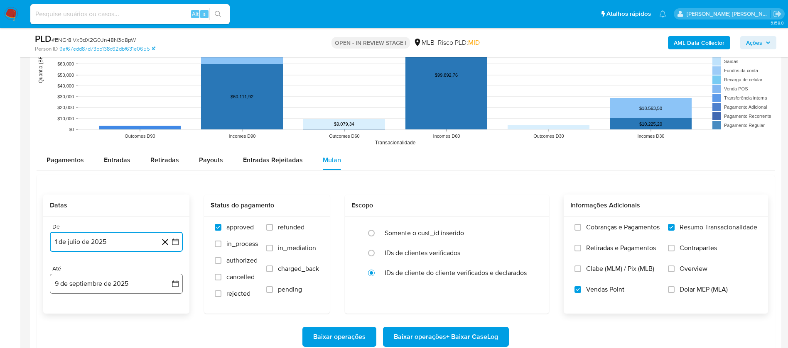
click at [138, 285] on button "9 de septiembre de 2025" at bounding box center [116, 284] width 133 height 20
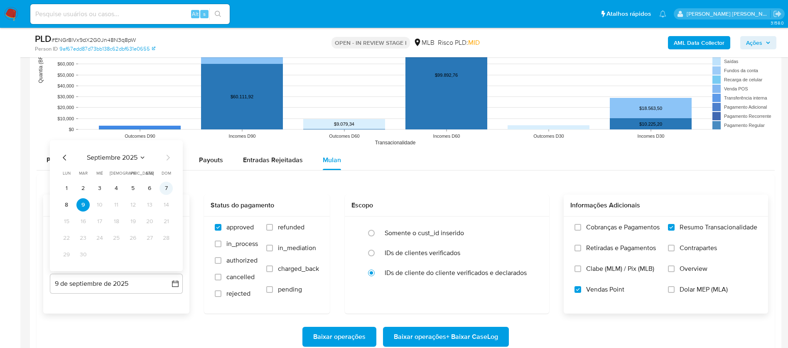
click at [162, 188] on button "7" at bounding box center [165, 188] width 13 height 13
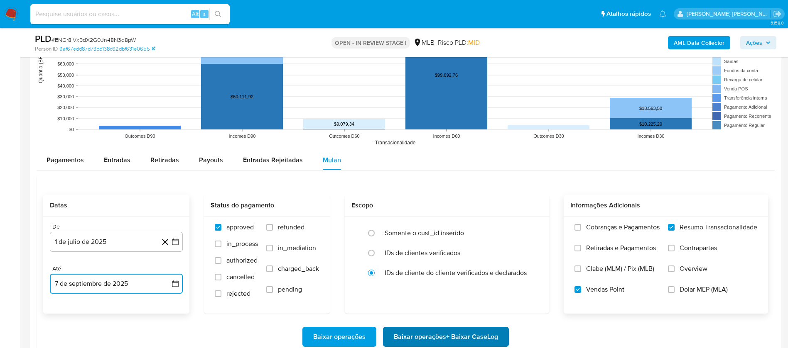
click at [452, 335] on span "Baixar operações + Baixar CaseLog" at bounding box center [446, 337] width 104 height 18
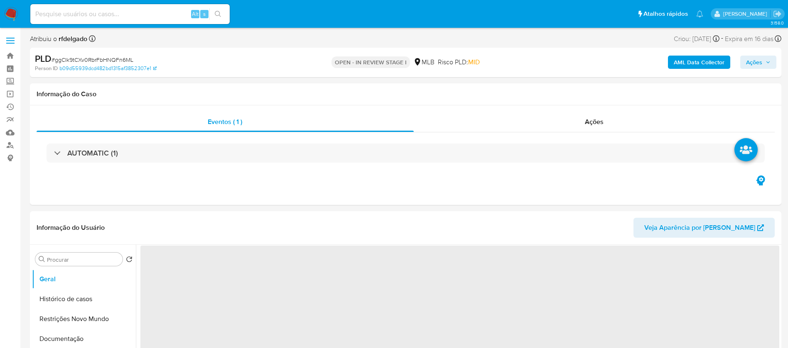
select select "10"
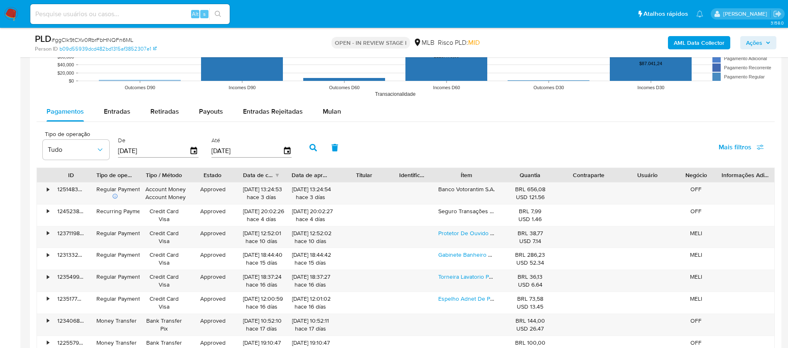
scroll to position [810, 0]
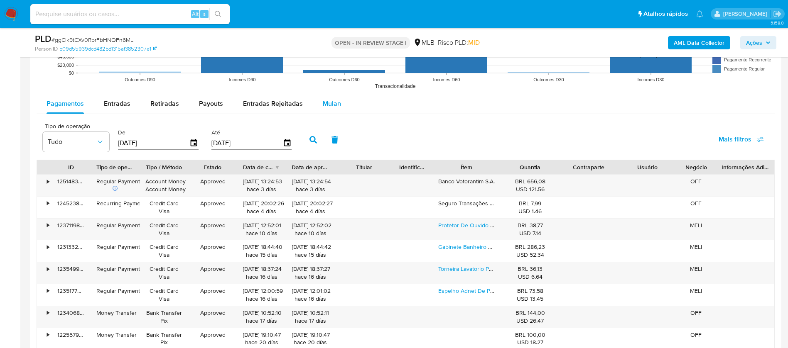
click at [331, 102] on span "Mulan" at bounding box center [332, 104] width 18 height 10
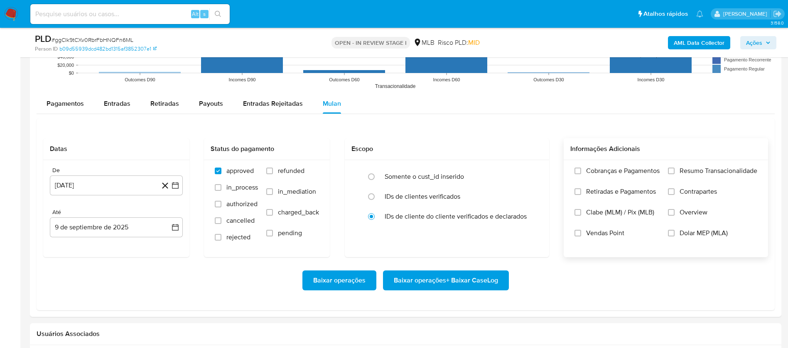
click at [674, 168] on label "Resumo Transacionalidade" at bounding box center [712, 177] width 89 height 21
click at [674, 168] on input "Resumo Transacionalidade" at bounding box center [671, 171] width 7 height 7
click at [595, 234] on span "Vendas Point" at bounding box center [605, 233] width 38 height 8
click at [581, 234] on input "Vendas Point" at bounding box center [577, 233] width 7 height 7
click at [140, 187] on button "[DATE]" at bounding box center [116, 186] width 133 height 20
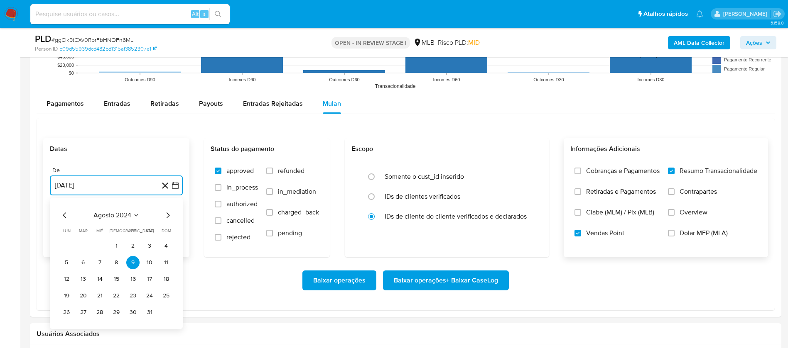
click at [133, 215] on icon "Seleccionar mes y año" at bounding box center [136, 215] width 7 height 7
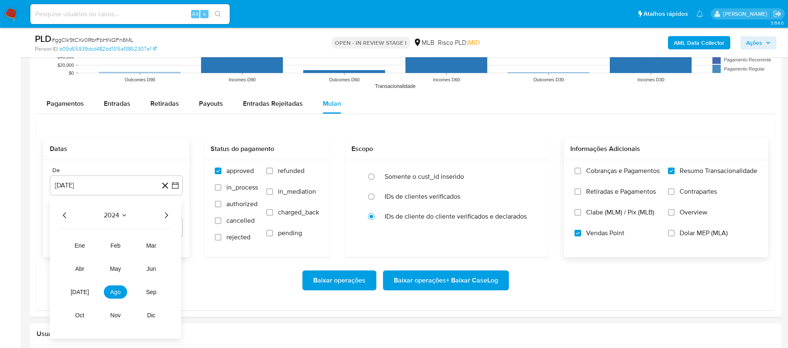
click at [167, 215] on icon "Año siguiente" at bounding box center [166, 216] width 10 height 10
click at [83, 290] on span "[DATE]" at bounding box center [80, 292] width 18 height 7
click at [87, 243] on button "1" at bounding box center [82, 246] width 13 height 13
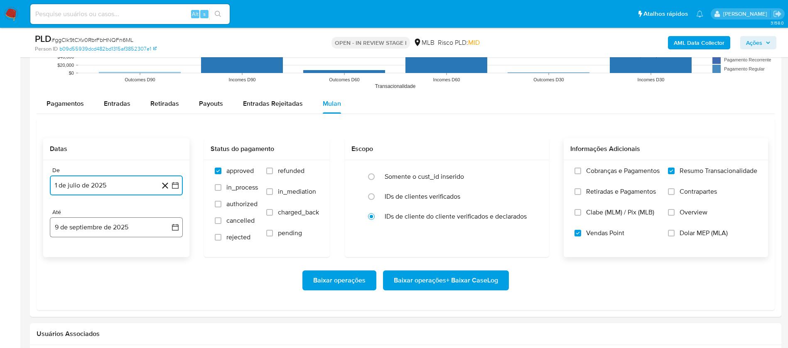
click at [120, 228] on button "9 de septiembre de 2025" at bounding box center [116, 228] width 133 height 20
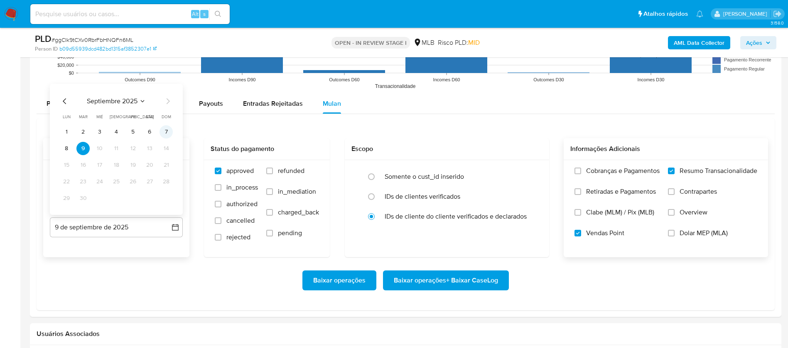
click at [164, 131] on button "7" at bounding box center [165, 131] width 13 height 13
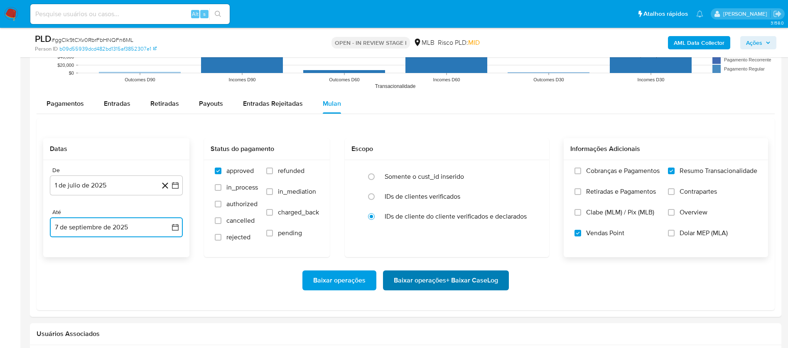
click at [436, 280] on span "Baixar operações + Baixar CaseLog" at bounding box center [446, 281] width 104 height 18
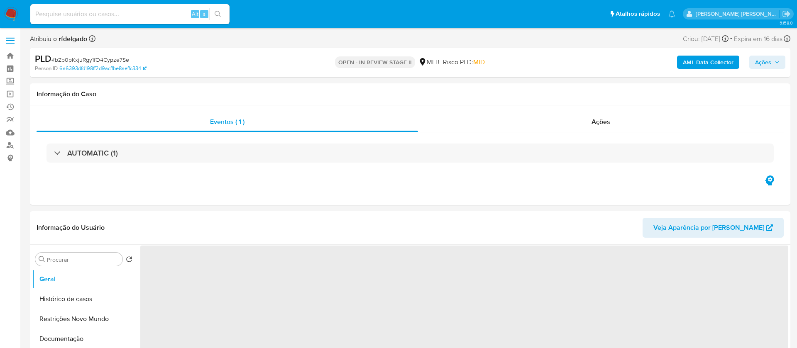
select select "10"
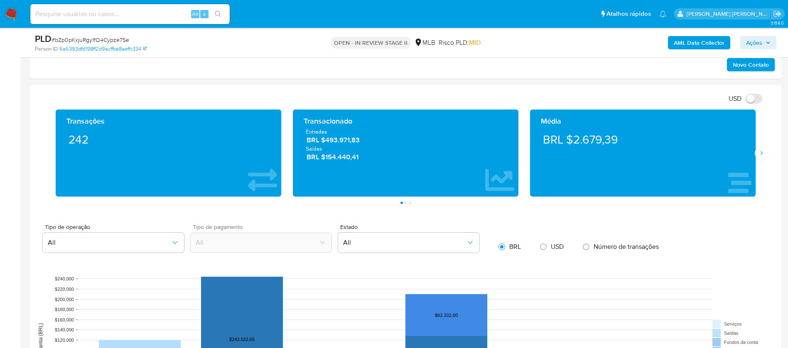
scroll to position [685, 0]
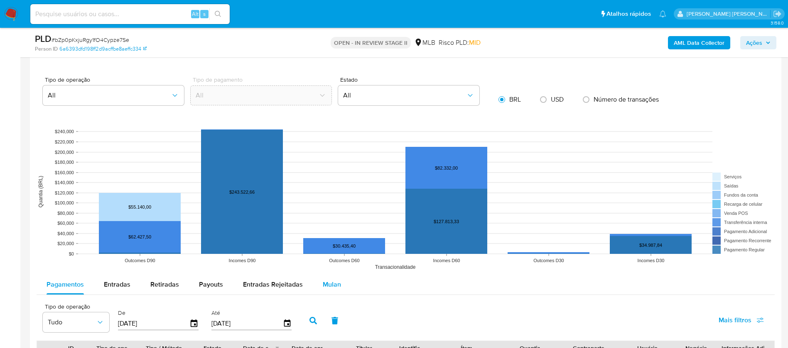
click at [326, 281] on span "Mulan" at bounding box center [332, 285] width 18 height 10
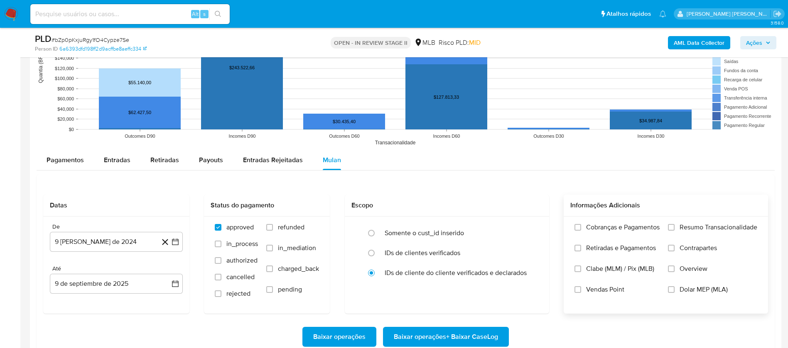
scroll to position [872, 0]
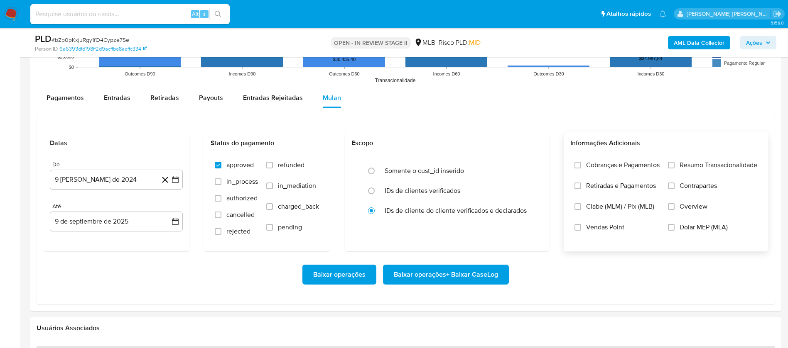
click at [706, 166] on span "Resumo Transacionalidade" at bounding box center [718, 165] width 78 height 8
click at [674, 166] on input "Resumo Transacionalidade" at bounding box center [671, 165] width 7 height 7
click at [594, 229] on span "Vendas Point" at bounding box center [605, 227] width 38 height 8
click at [581, 229] on input "Vendas Point" at bounding box center [577, 227] width 7 height 7
click at [126, 182] on button "9 [PERSON_NAME] de 2024" at bounding box center [116, 180] width 133 height 20
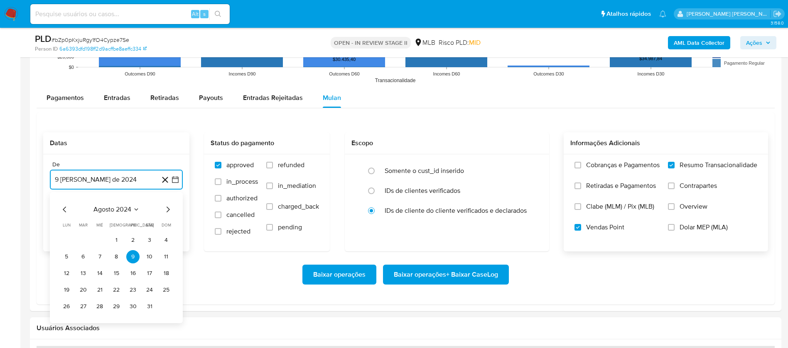
click at [128, 208] on span "agosto 2024" at bounding box center [112, 210] width 38 height 8
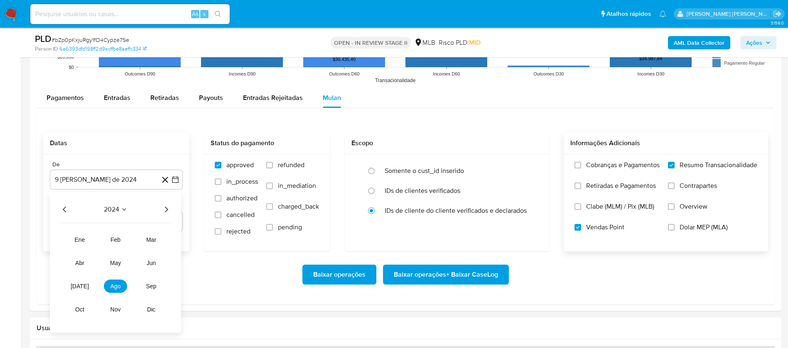
click at [162, 209] on icon "Año siguiente" at bounding box center [166, 210] width 10 height 10
click at [79, 290] on button "[DATE]" at bounding box center [79, 286] width 23 height 13
click at [83, 234] on button "1" at bounding box center [82, 240] width 13 height 13
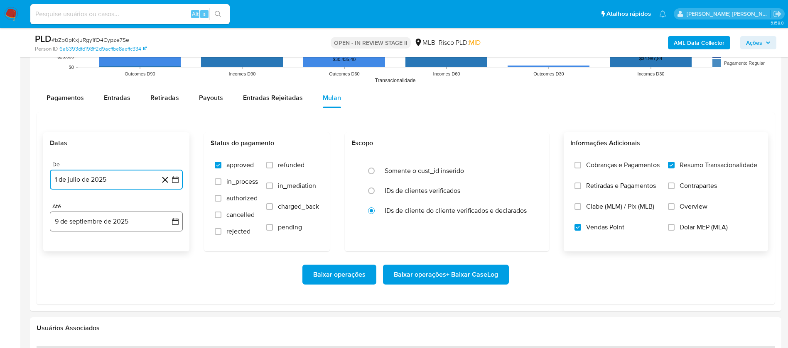
click at [114, 216] on button "9 de septiembre de 2025" at bounding box center [116, 222] width 133 height 20
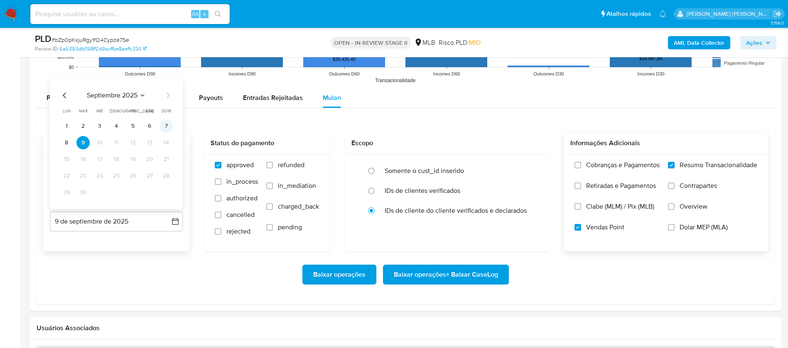
click at [169, 127] on button "7" at bounding box center [165, 126] width 13 height 13
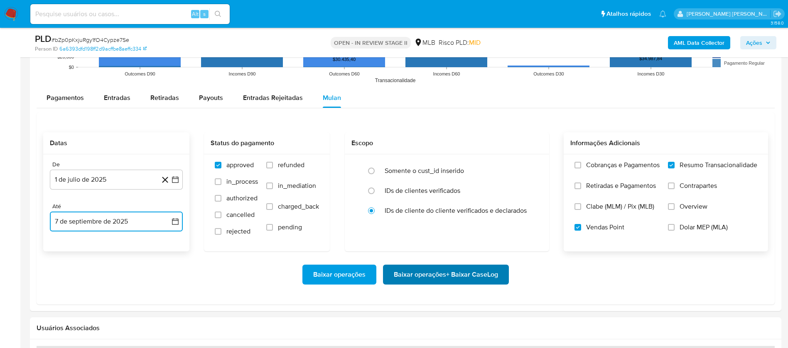
click at [434, 272] on span "Baixar operações + Baixar CaseLog" at bounding box center [446, 275] width 104 height 18
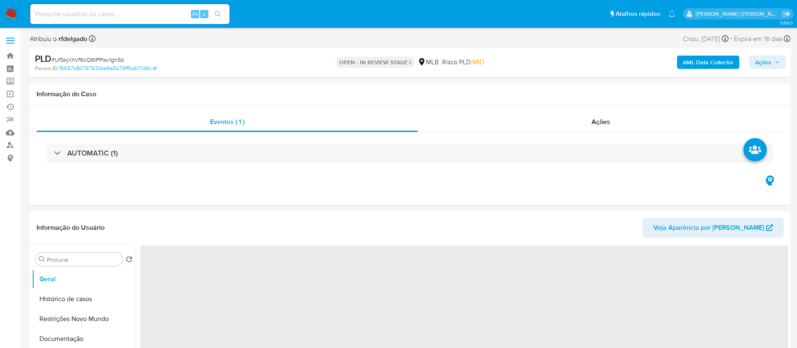
select select "10"
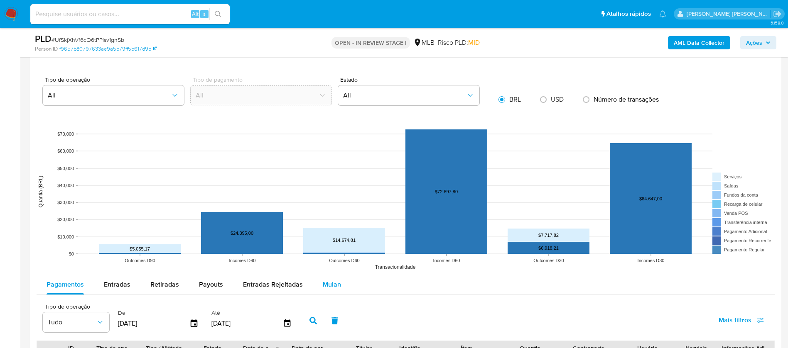
click at [324, 287] on span "Mulan" at bounding box center [332, 285] width 18 height 10
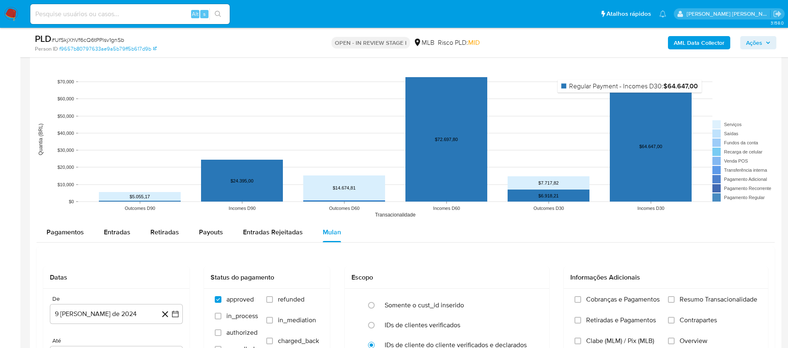
scroll to position [810, 0]
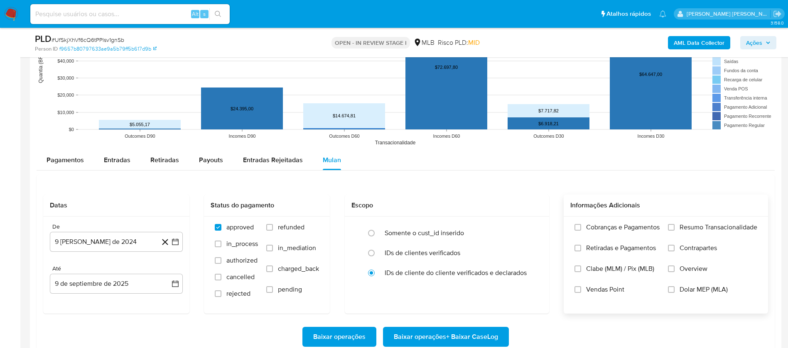
click at [711, 230] on span "Resumo Transacionalidade" at bounding box center [718, 227] width 78 height 8
click at [674, 230] on input "Resumo Transacionalidade" at bounding box center [671, 227] width 7 height 7
click at [613, 289] on span "Vendas Point" at bounding box center [605, 290] width 38 height 8
click at [581, 289] on input "Vendas Point" at bounding box center [577, 290] width 7 height 7
click at [124, 236] on button "9 [PERSON_NAME] de 2024" at bounding box center [116, 242] width 133 height 20
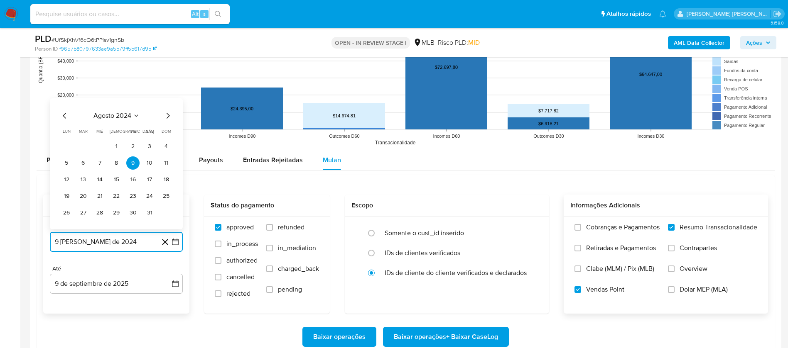
click at [124, 115] on span "agosto 2024" at bounding box center [112, 116] width 38 height 8
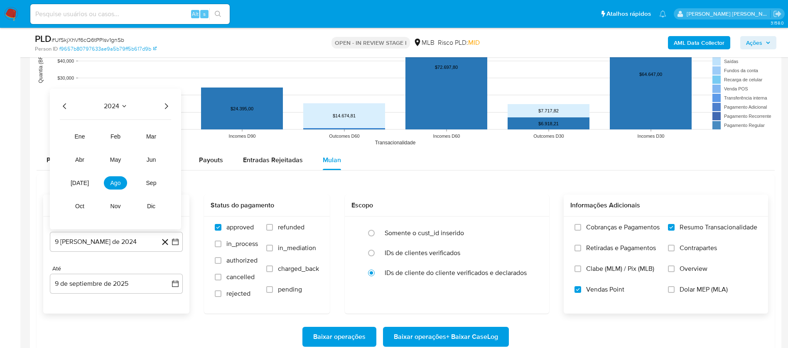
click at [169, 105] on icon "Año siguiente" at bounding box center [166, 106] width 10 height 10
click at [76, 185] on button "[DATE]" at bounding box center [79, 182] width 23 height 13
click at [81, 145] on button "1" at bounding box center [82, 146] width 13 height 13
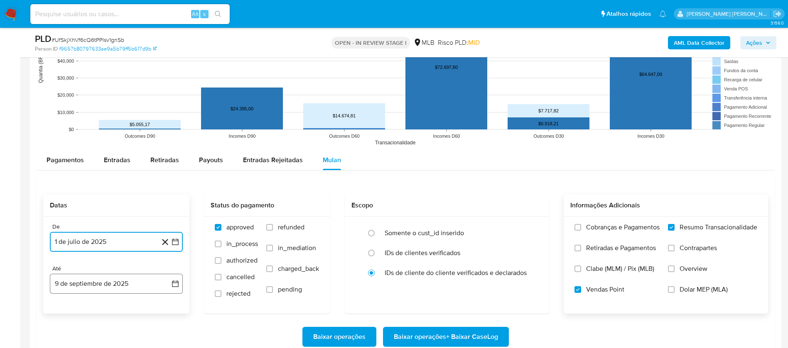
click at [148, 288] on button "9 de septiembre de 2025" at bounding box center [116, 284] width 133 height 20
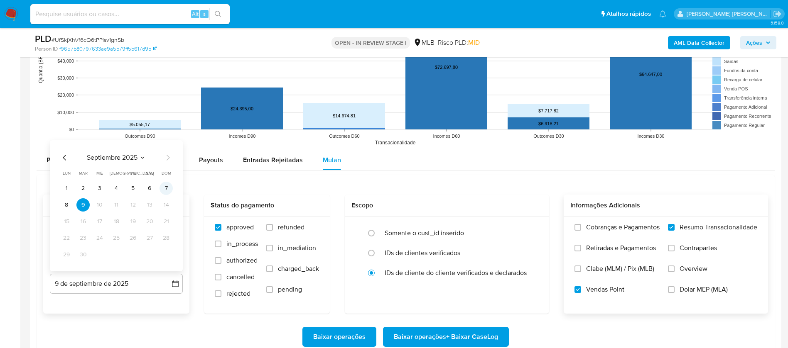
click at [164, 189] on button "7" at bounding box center [165, 188] width 13 height 13
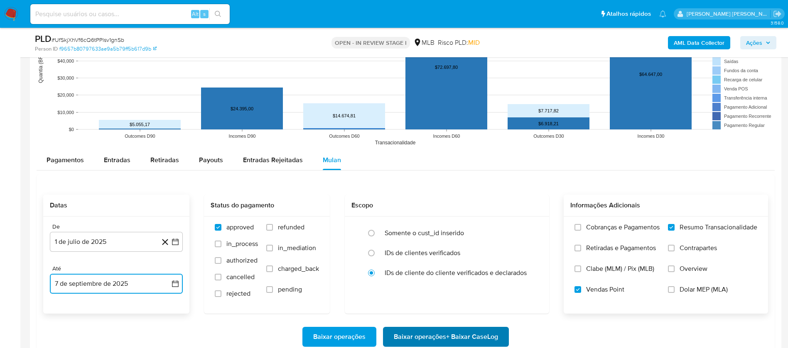
click at [437, 342] on span "Baixar operações + Baixar CaseLog" at bounding box center [446, 337] width 104 height 18
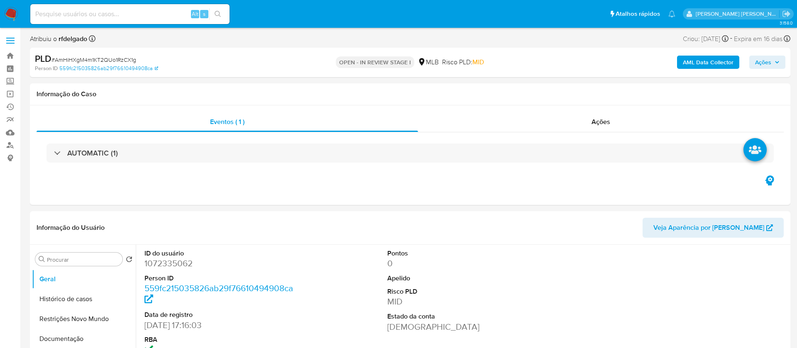
select select "10"
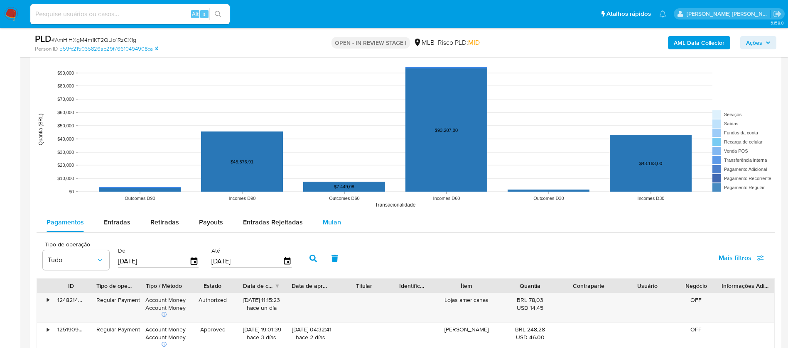
click at [336, 221] on span "Mulan" at bounding box center [332, 223] width 18 height 10
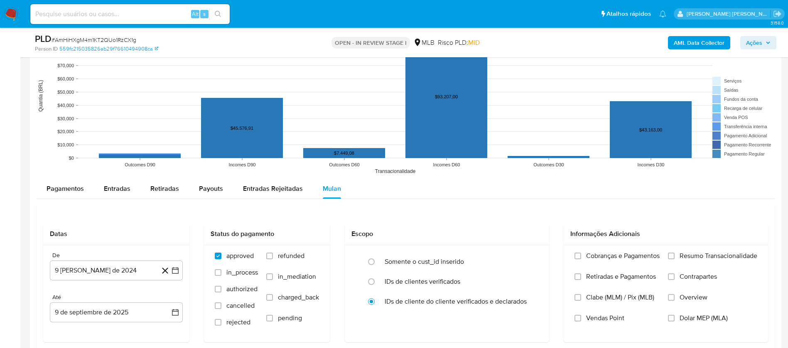
scroll to position [810, 0]
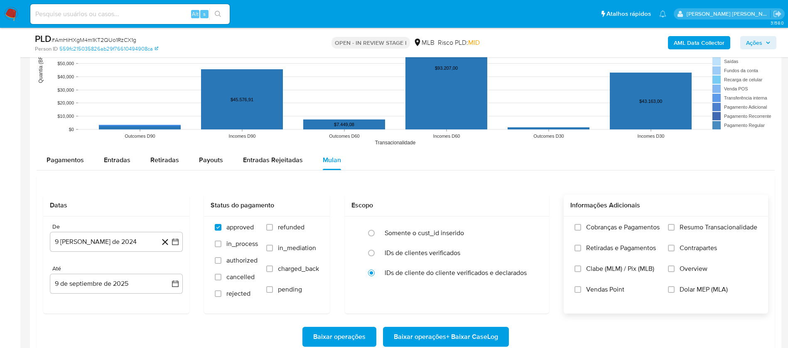
click at [750, 223] on span "Resumo Transacionalidade" at bounding box center [718, 227] width 78 height 8
click at [674, 224] on input "Resumo Transacionalidade" at bounding box center [671, 227] width 7 height 7
click at [599, 288] on span "Vendas Point" at bounding box center [605, 290] width 38 height 8
click at [581, 288] on input "Vendas Point" at bounding box center [577, 290] width 7 height 7
click at [112, 242] on button "9 [PERSON_NAME] de 2024" at bounding box center [116, 242] width 133 height 20
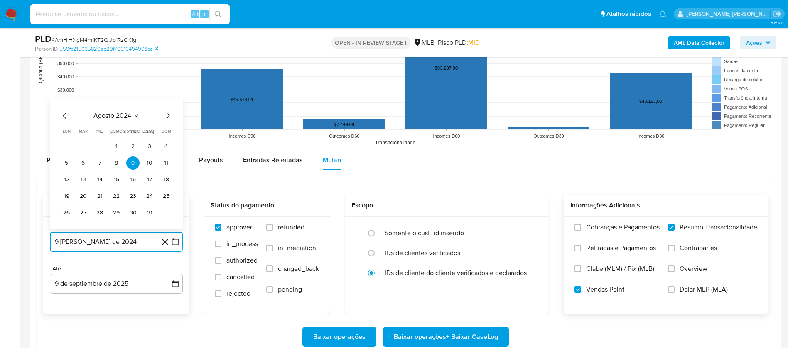
click at [110, 118] on span "agosto 2024" at bounding box center [112, 116] width 38 height 8
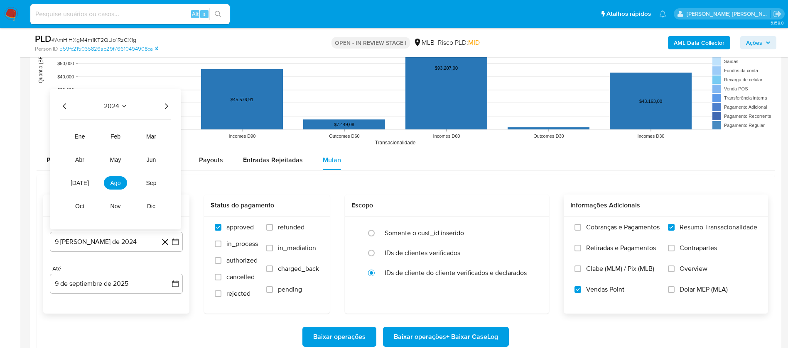
click at [165, 106] on icon "Año siguiente" at bounding box center [166, 106] width 10 height 10
click at [82, 181] on span "[DATE]" at bounding box center [80, 183] width 18 height 7
click at [86, 146] on button "1" at bounding box center [82, 146] width 13 height 13
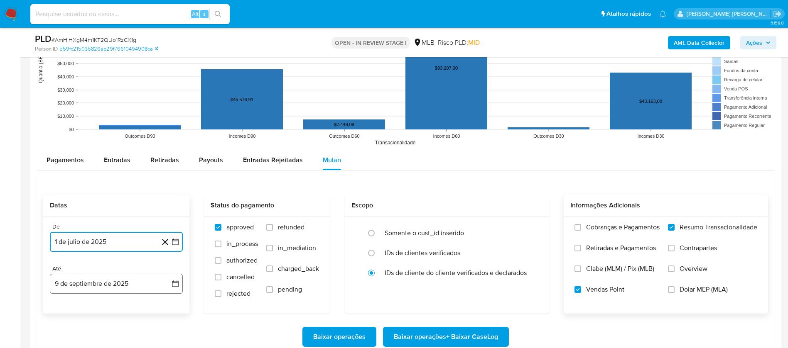
click at [125, 284] on button "9 de septiembre de 2025" at bounding box center [116, 284] width 133 height 20
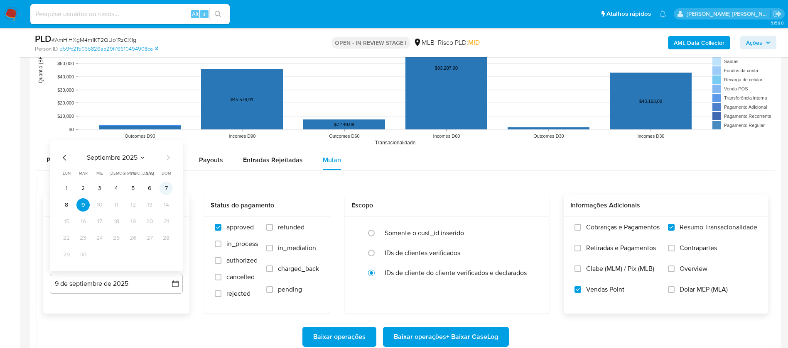
click at [171, 186] on button "7" at bounding box center [165, 188] width 13 height 13
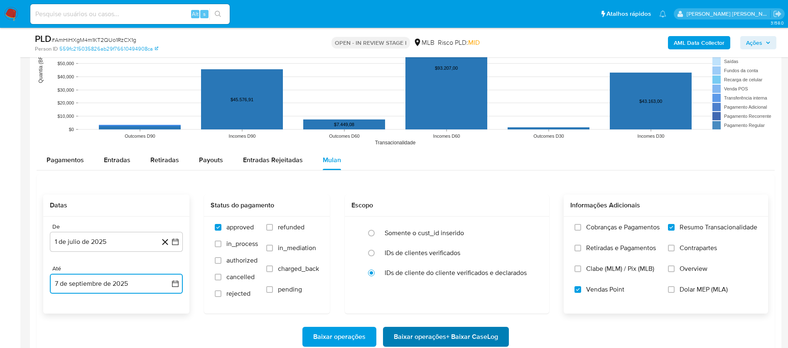
click at [489, 334] on span "Baixar operações + Baixar CaseLog" at bounding box center [446, 337] width 104 height 18
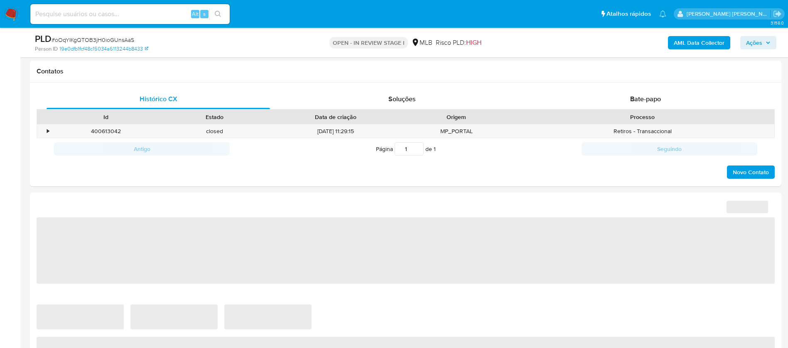
select select "10"
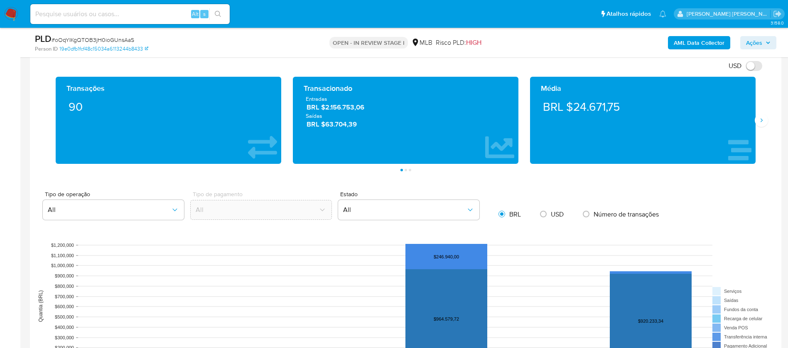
scroll to position [623, 0]
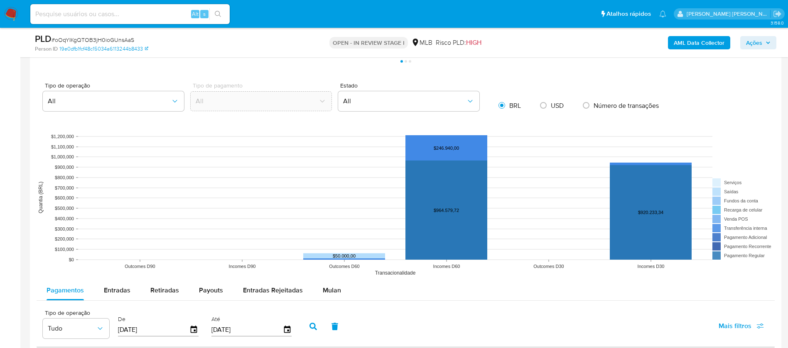
click at [335, 292] on span "Mulan" at bounding box center [332, 291] width 18 height 10
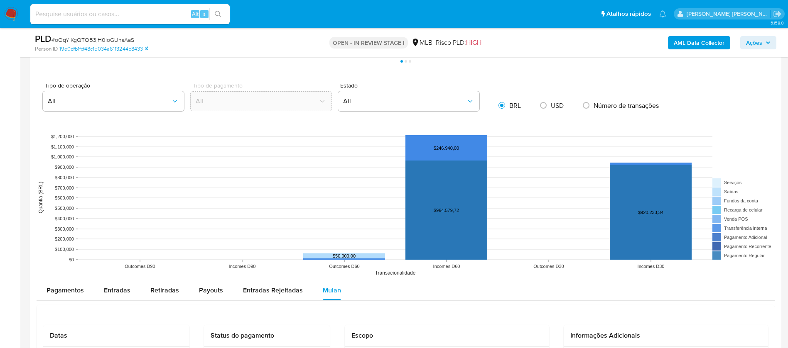
scroll to position [748, 0]
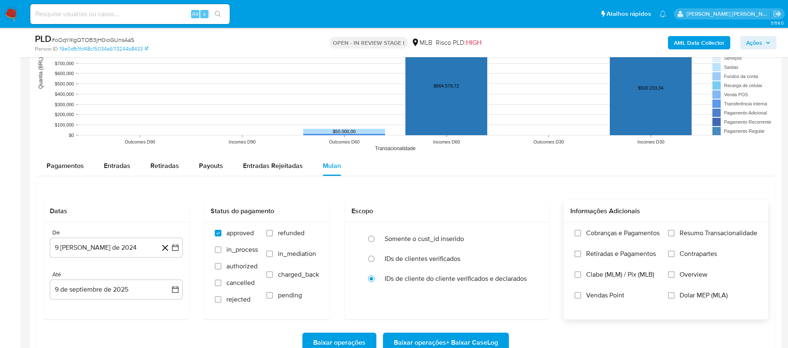
click at [698, 230] on span "Resumo Transacionalidade" at bounding box center [718, 233] width 78 height 8
click at [674, 230] on input "Resumo Transacionalidade" at bounding box center [671, 233] width 7 height 7
click at [606, 298] on span "Vendas Point" at bounding box center [605, 296] width 38 height 8
click at [581, 298] on input "Vendas Point" at bounding box center [577, 295] width 7 height 7
click at [80, 252] on button "9 [PERSON_NAME] de 2024" at bounding box center [116, 248] width 133 height 20
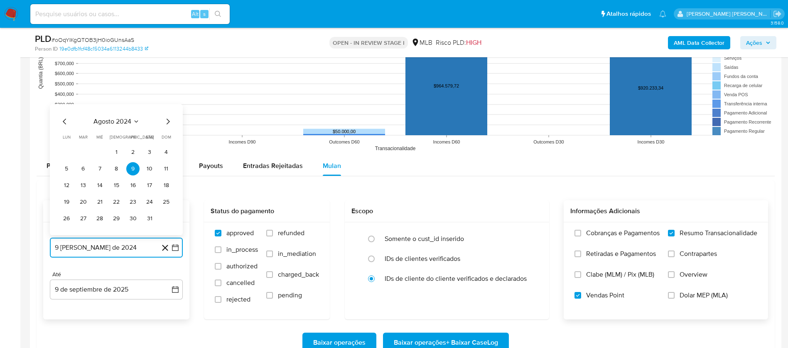
click at [106, 124] on span "agosto 2024" at bounding box center [112, 122] width 38 height 8
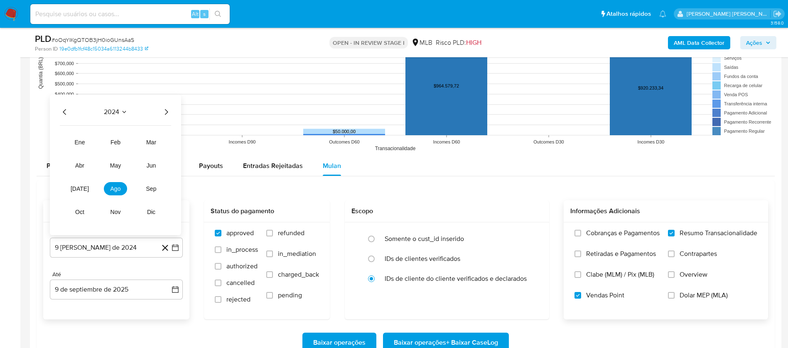
click at [164, 111] on icon "Año siguiente" at bounding box center [166, 112] width 10 height 10
click at [80, 191] on span "[DATE]" at bounding box center [80, 189] width 18 height 7
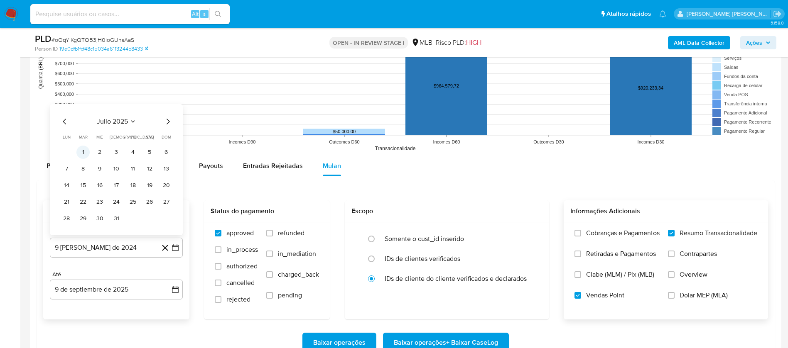
click at [83, 149] on button "1" at bounding box center [82, 152] width 13 height 13
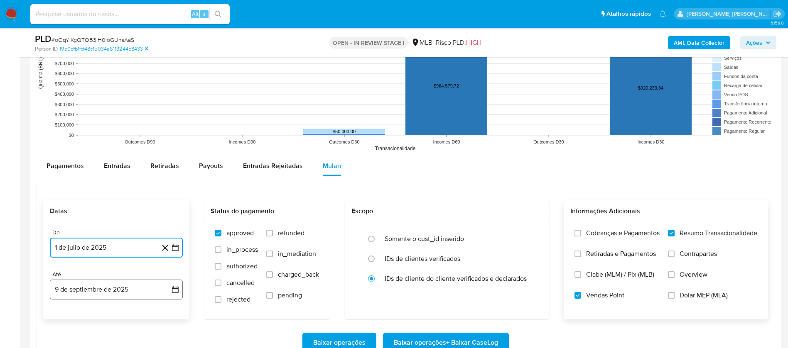
click at [117, 286] on button "9 de septiembre de 2025" at bounding box center [116, 290] width 133 height 20
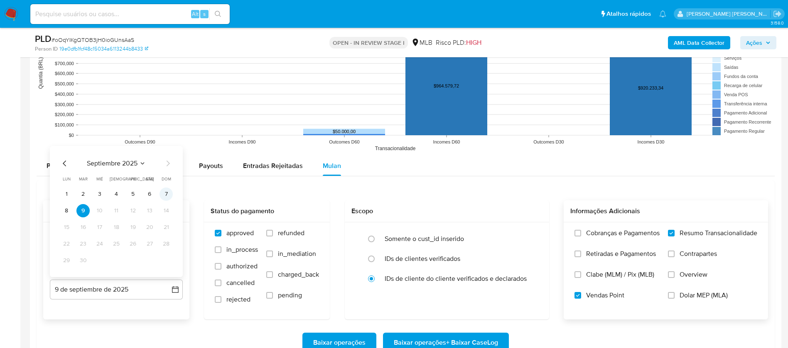
click at [165, 193] on button "7" at bounding box center [165, 194] width 13 height 13
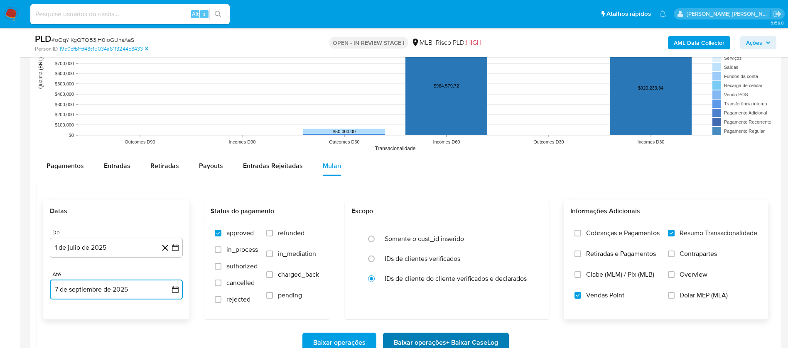
click at [465, 338] on span "Baixar operações + Baixar CaseLog" at bounding box center [446, 343] width 104 height 18
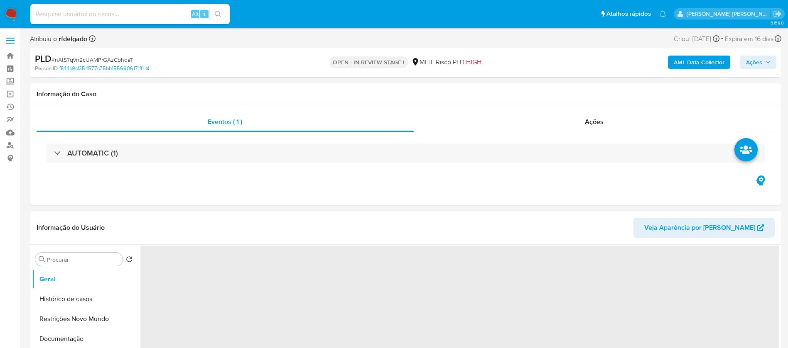
select select "10"
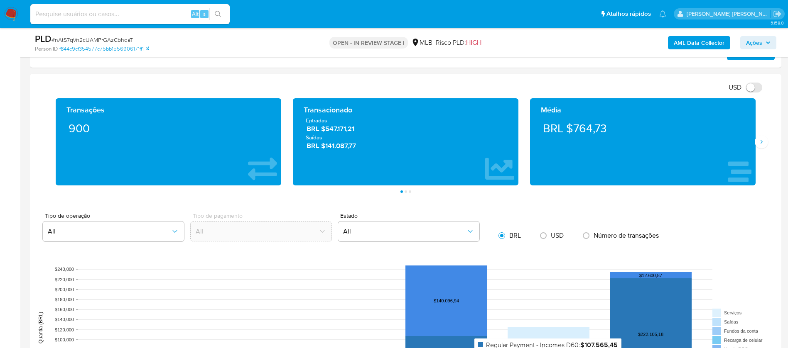
scroll to position [685, 0]
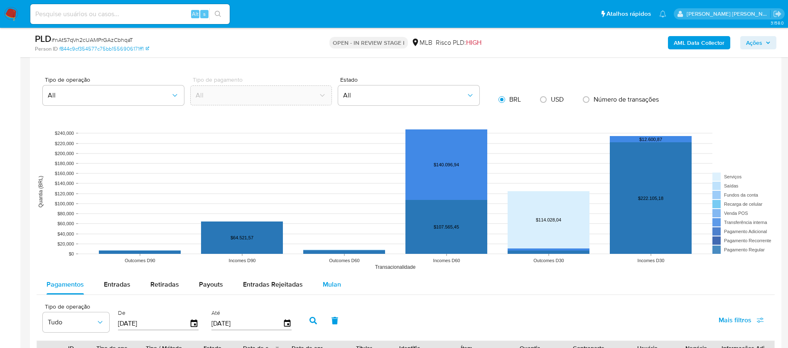
click at [333, 280] on span "Mulan" at bounding box center [332, 285] width 18 height 10
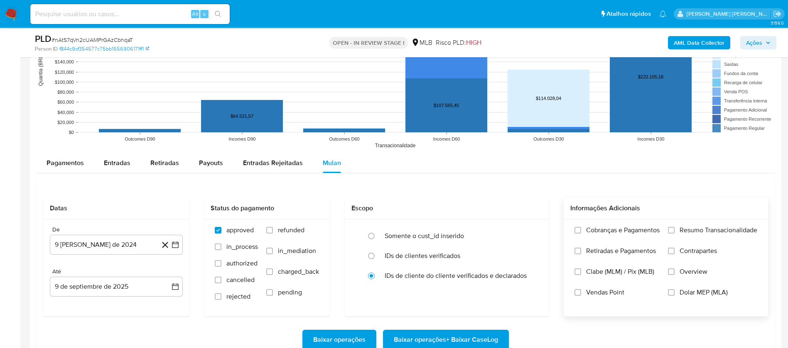
scroll to position [810, 0]
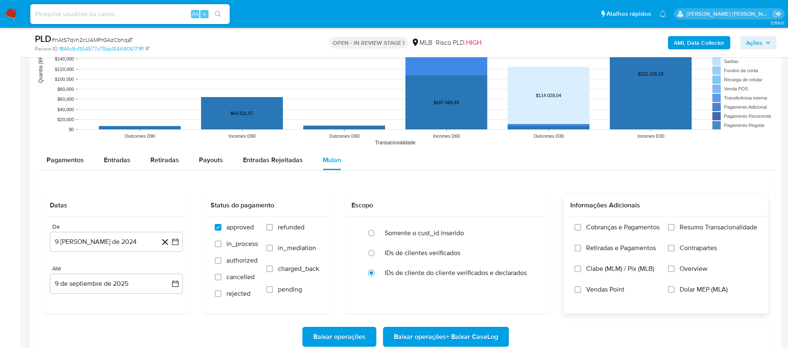
click at [689, 226] on span "Resumo Transacionalidade" at bounding box center [718, 227] width 78 height 8
click at [674, 226] on input "Resumo Transacionalidade" at bounding box center [671, 227] width 7 height 7
click at [606, 292] on span "Vendas Point" at bounding box center [605, 290] width 38 height 8
click at [581, 292] on input "Vendas Point" at bounding box center [577, 290] width 7 height 7
click at [71, 245] on button "9 [PERSON_NAME] de 2024" at bounding box center [116, 242] width 133 height 20
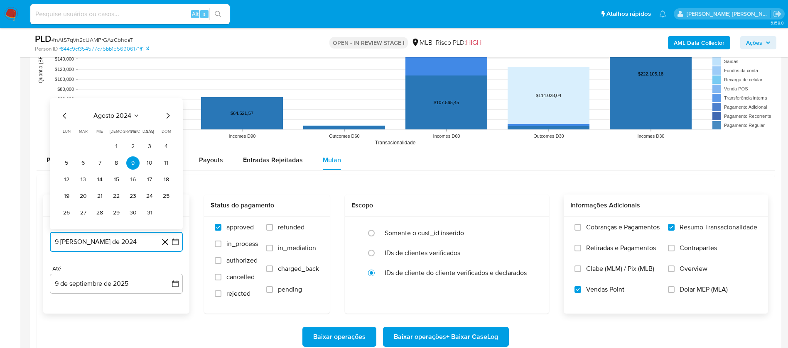
click at [123, 113] on span "agosto 2024" at bounding box center [112, 116] width 38 height 8
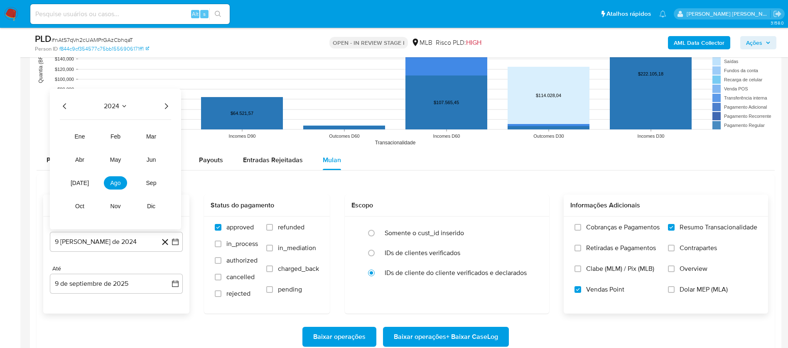
click at [167, 105] on icon "Año siguiente" at bounding box center [166, 106] width 3 height 6
click at [73, 181] on button "[DATE]" at bounding box center [79, 182] width 23 height 13
click at [86, 145] on button "1" at bounding box center [82, 146] width 13 height 13
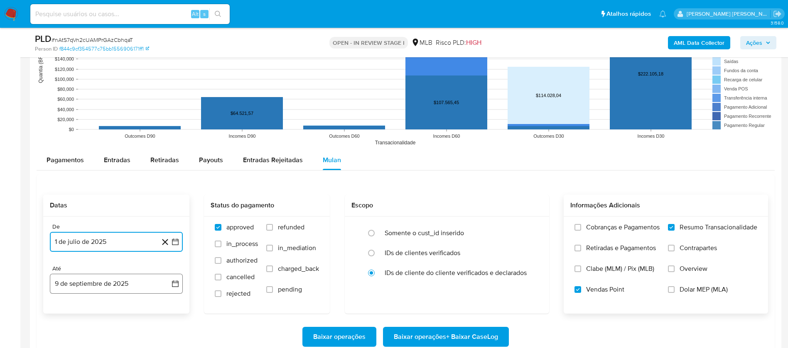
click at [150, 279] on button "9 de septiembre de 2025" at bounding box center [116, 284] width 133 height 20
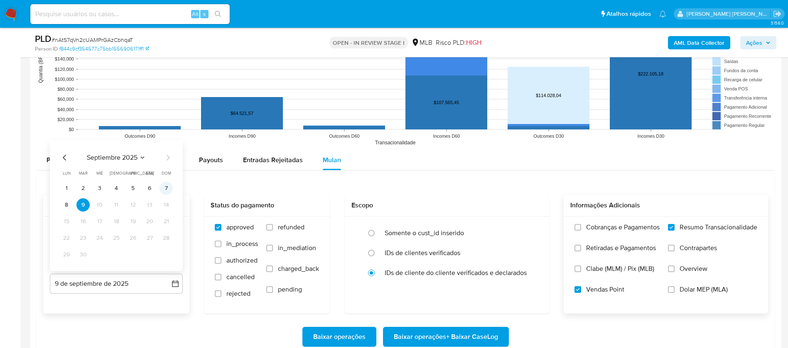
click at [166, 185] on button "7" at bounding box center [165, 188] width 13 height 13
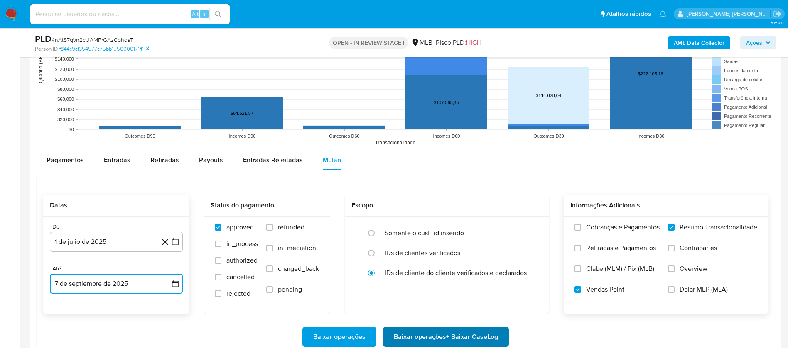
click at [412, 341] on span "Baixar operações + Baixar CaseLog" at bounding box center [446, 337] width 104 height 18
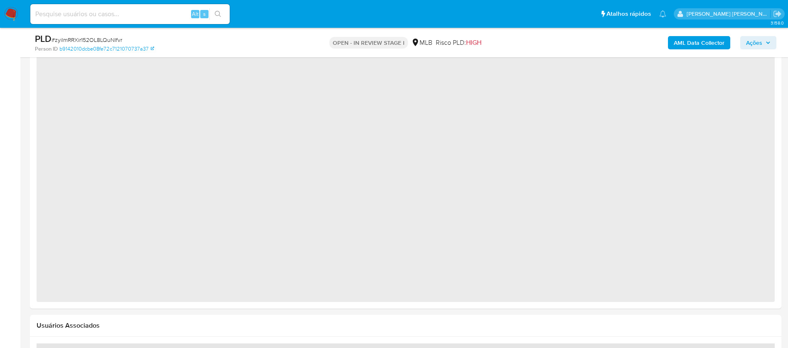
select select "10"
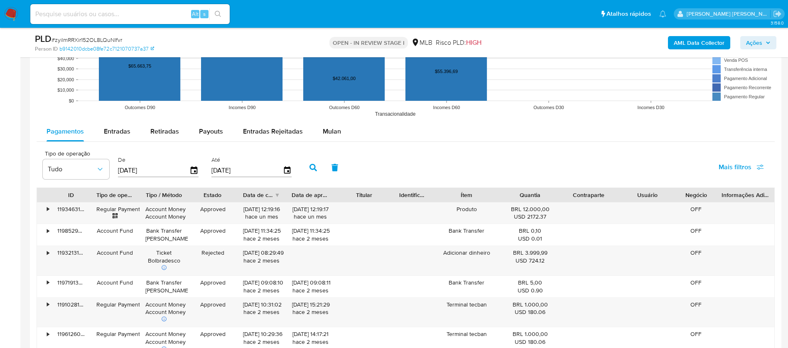
scroll to position [685, 0]
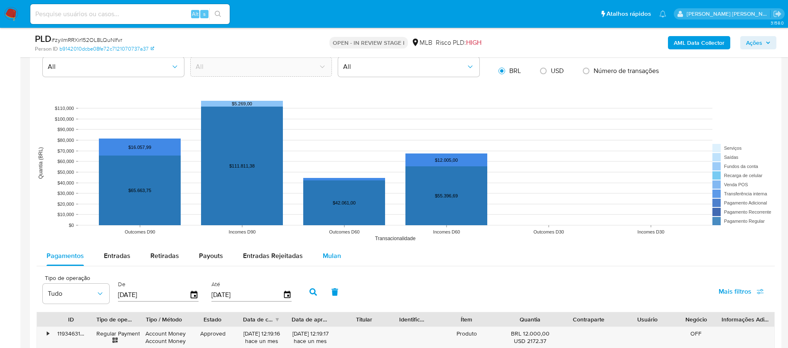
click at [329, 258] on span "Mulan" at bounding box center [332, 256] width 18 height 10
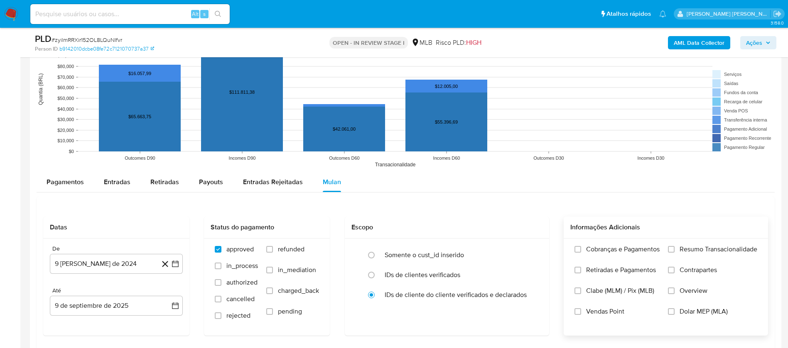
scroll to position [810, 0]
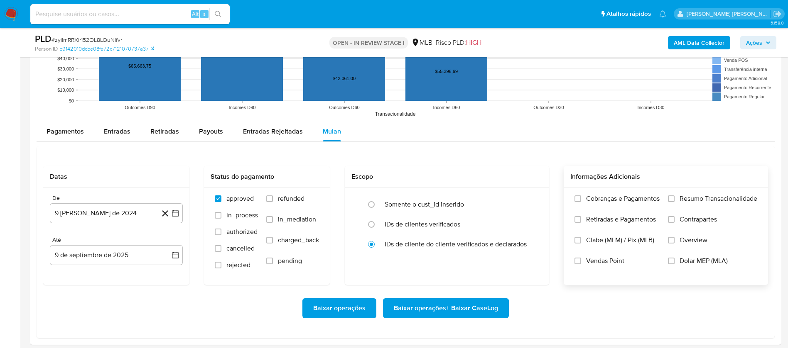
click at [695, 200] on span "Resumo Transacionalidade" at bounding box center [718, 199] width 78 height 8
click at [674, 200] on input "Resumo Transacionalidade" at bounding box center [671, 199] width 7 height 7
click at [615, 261] on span "Vendas Point" at bounding box center [605, 261] width 38 height 8
click at [581, 261] on input "Vendas Point" at bounding box center [577, 261] width 7 height 7
click at [78, 221] on button "9 [PERSON_NAME] de 2024" at bounding box center [116, 213] width 133 height 20
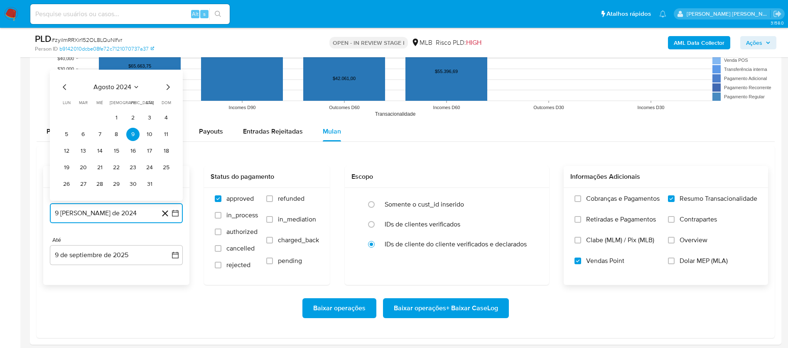
click at [108, 85] on span "agosto 2024" at bounding box center [112, 87] width 38 height 8
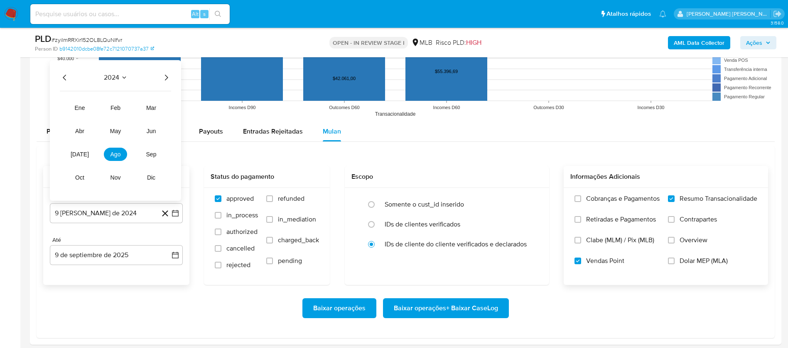
click at [169, 76] on icon "Año siguiente" at bounding box center [166, 78] width 10 height 10
click at [81, 156] on span "[DATE]" at bounding box center [80, 154] width 18 height 7
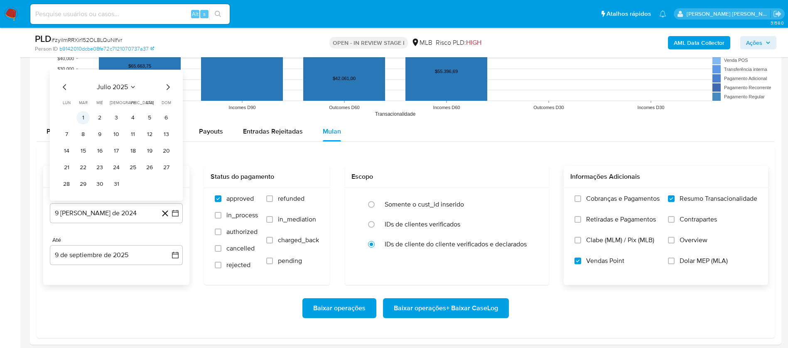
click at [87, 121] on button "1" at bounding box center [82, 117] width 13 height 13
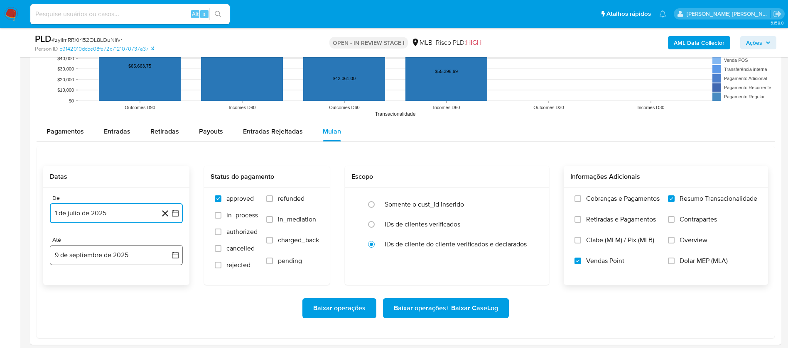
click at [119, 259] on button "9 de septiembre de 2025" at bounding box center [116, 255] width 133 height 20
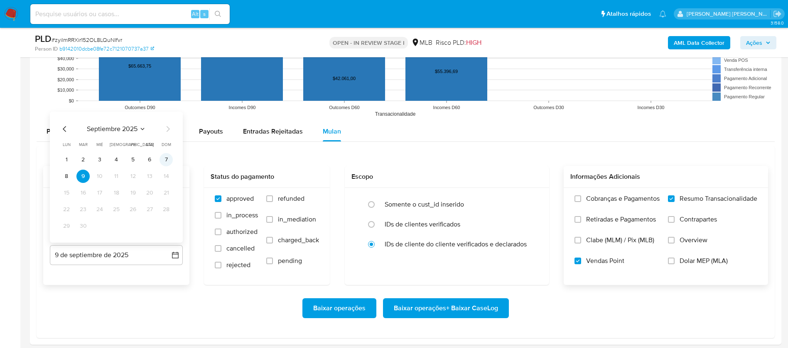
click at [166, 157] on button "7" at bounding box center [165, 159] width 13 height 13
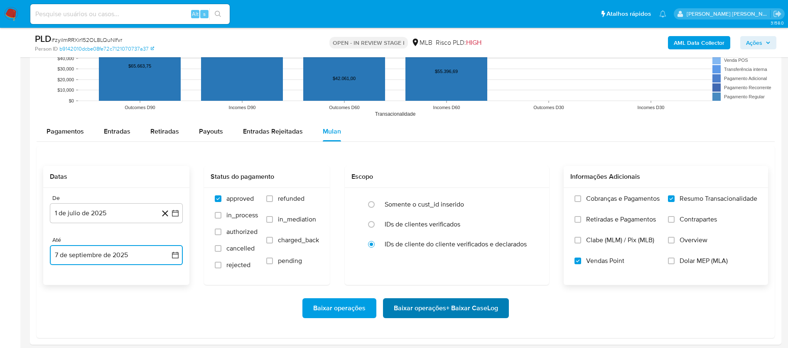
click at [427, 302] on span "Baixar operações + Baixar CaseLog" at bounding box center [446, 308] width 104 height 18
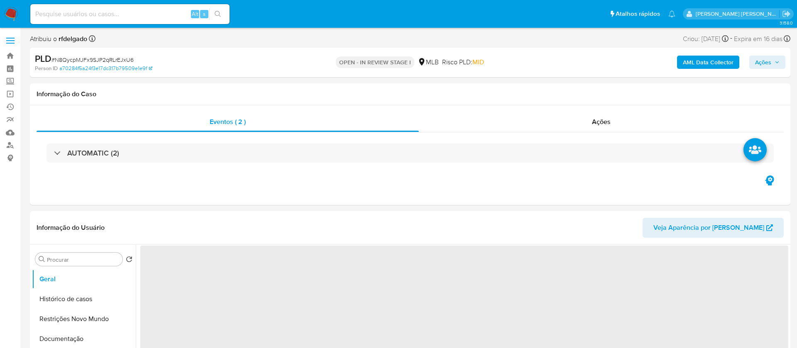
select select "10"
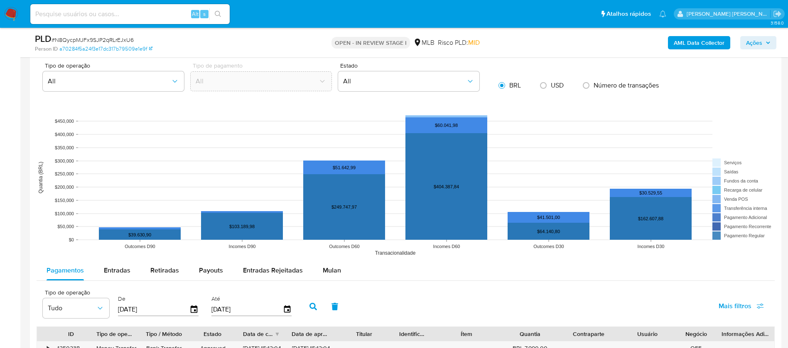
scroll to position [810, 0]
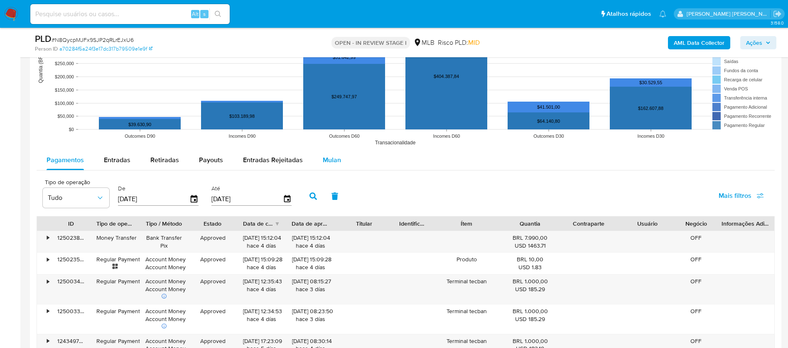
click at [326, 156] on span "Mulan" at bounding box center [332, 160] width 18 height 10
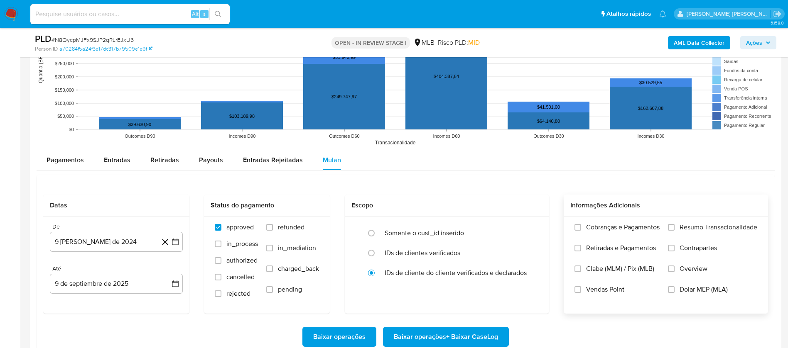
click at [708, 229] on span "Resumo Transacionalidade" at bounding box center [718, 227] width 78 height 8
click at [674, 229] on input "Resumo Transacionalidade" at bounding box center [671, 227] width 7 height 7
click at [609, 291] on span "Vendas Point" at bounding box center [605, 290] width 38 height 8
click at [581, 291] on input "Vendas Point" at bounding box center [577, 290] width 7 height 7
click at [113, 244] on button "9 [PERSON_NAME] de 2024" at bounding box center [116, 242] width 133 height 20
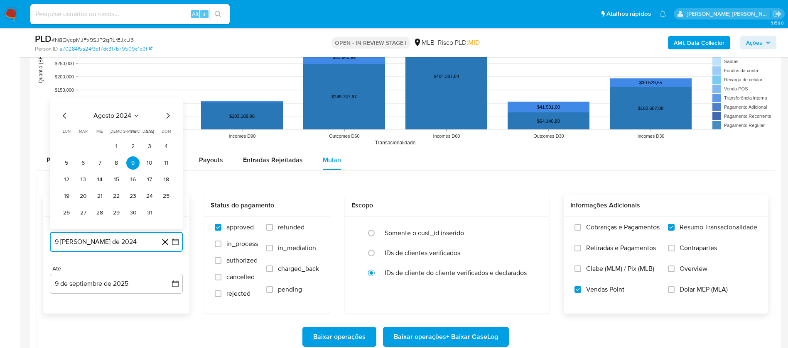
click at [112, 117] on span "agosto 2024" at bounding box center [112, 116] width 38 height 8
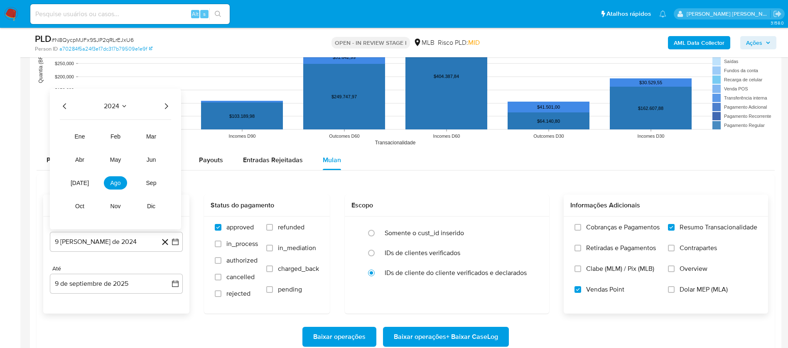
click at [164, 106] on icon "Año siguiente" at bounding box center [166, 106] width 10 height 10
click at [80, 180] on span "[DATE]" at bounding box center [80, 183] width 18 height 7
click at [81, 147] on button "1" at bounding box center [82, 146] width 13 height 13
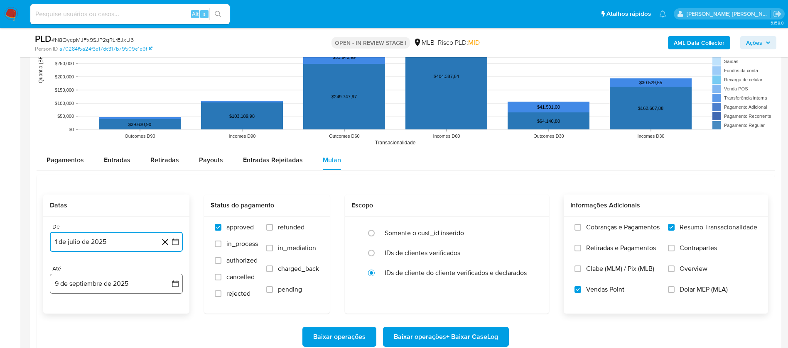
click at [134, 290] on button "9 de septiembre de 2025" at bounding box center [116, 284] width 133 height 20
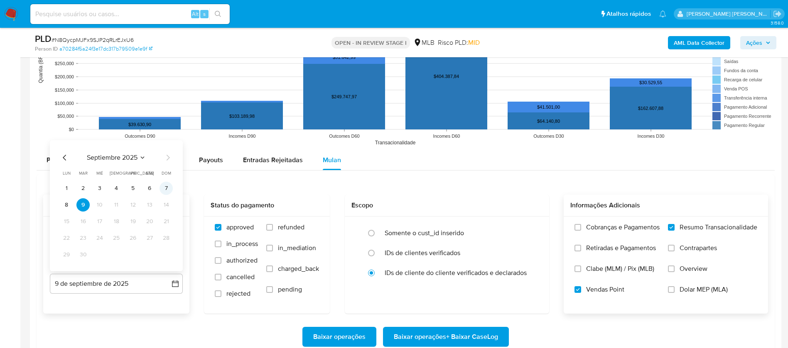
click at [167, 187] on button "7" at bounding box center [165, 188] width 13 height 13
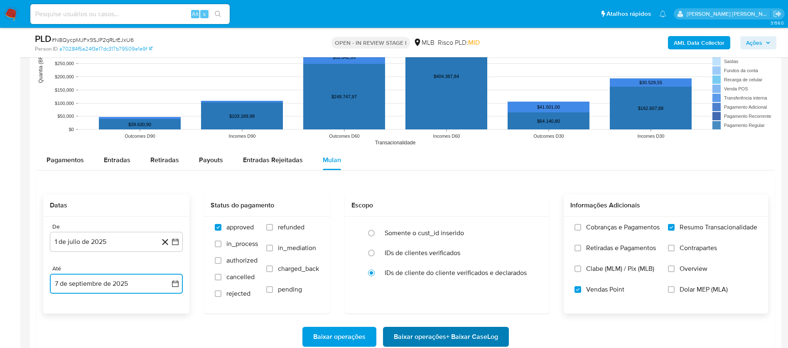
click at [402, 336] on span "Baixar operações + Baixar CaseLog" at bounding box center [446, 337] width 104 height 18
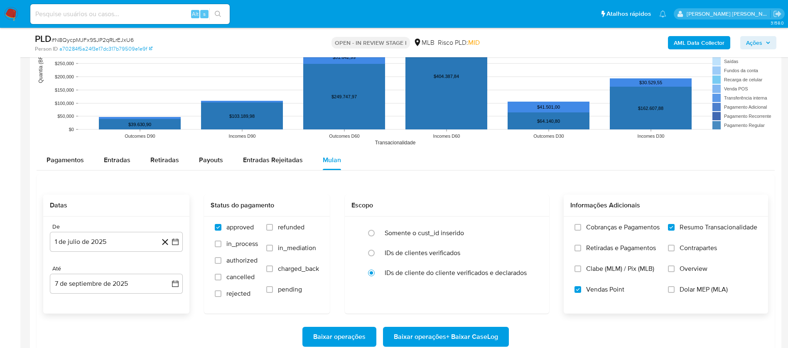
click at [12, 13] on img at bounding box center [11, 14] width 14 height 14
